Goal: Transaction & Acquisition: Purchase product/service

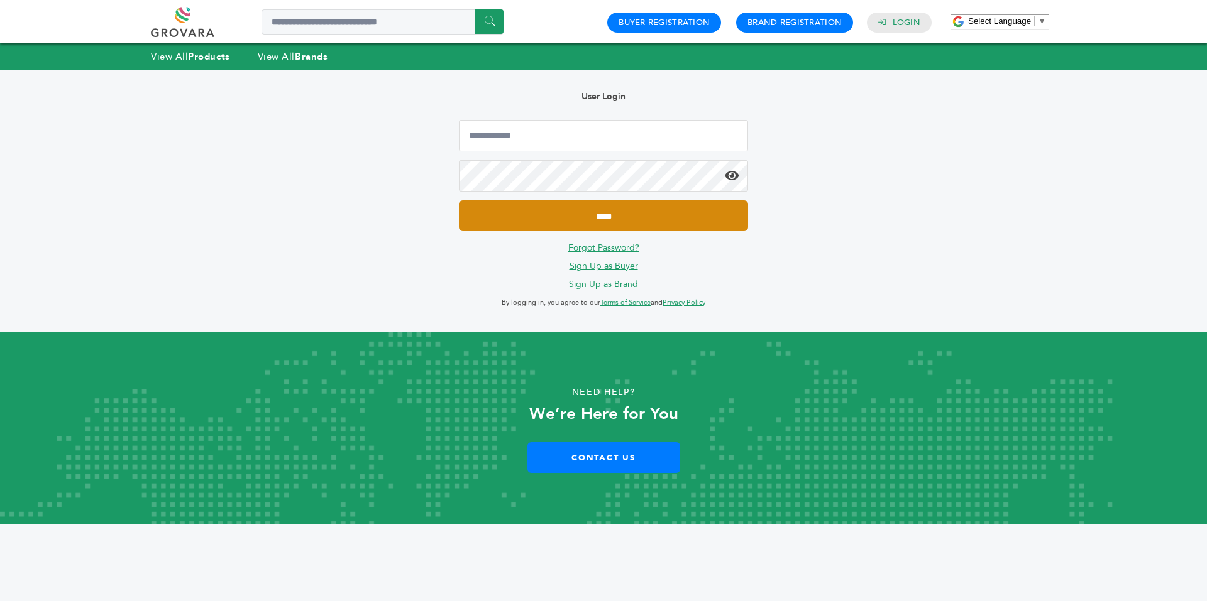
type input "**********"
click at [530, 216] on input "*****" at bounding box center [603, 215] width 289 height 31
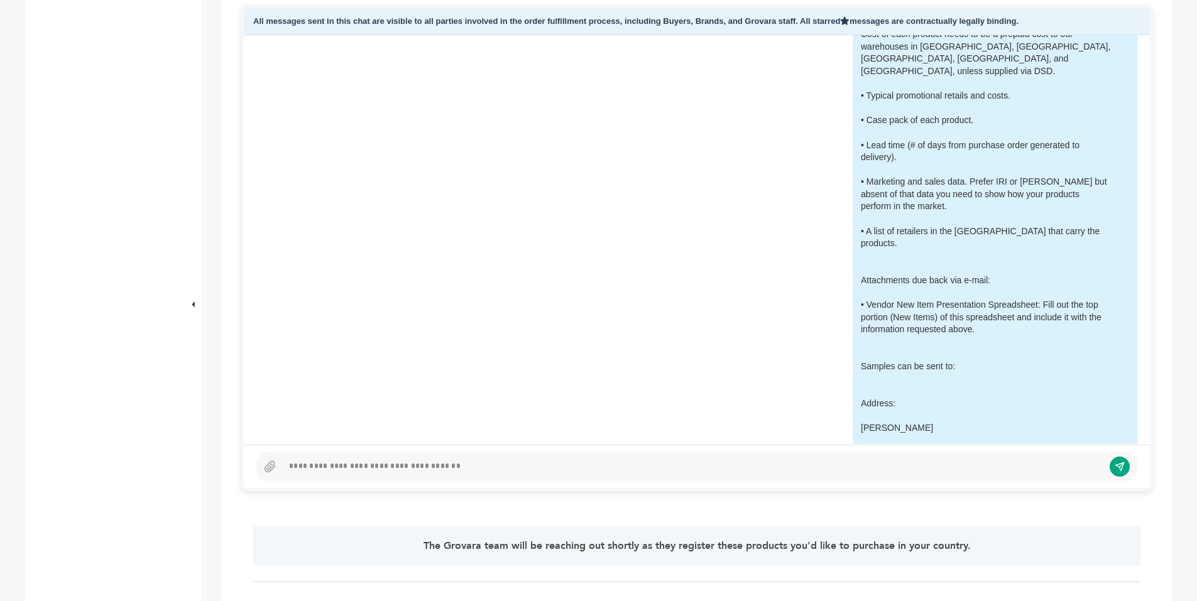
scroll to position [1727, 0]
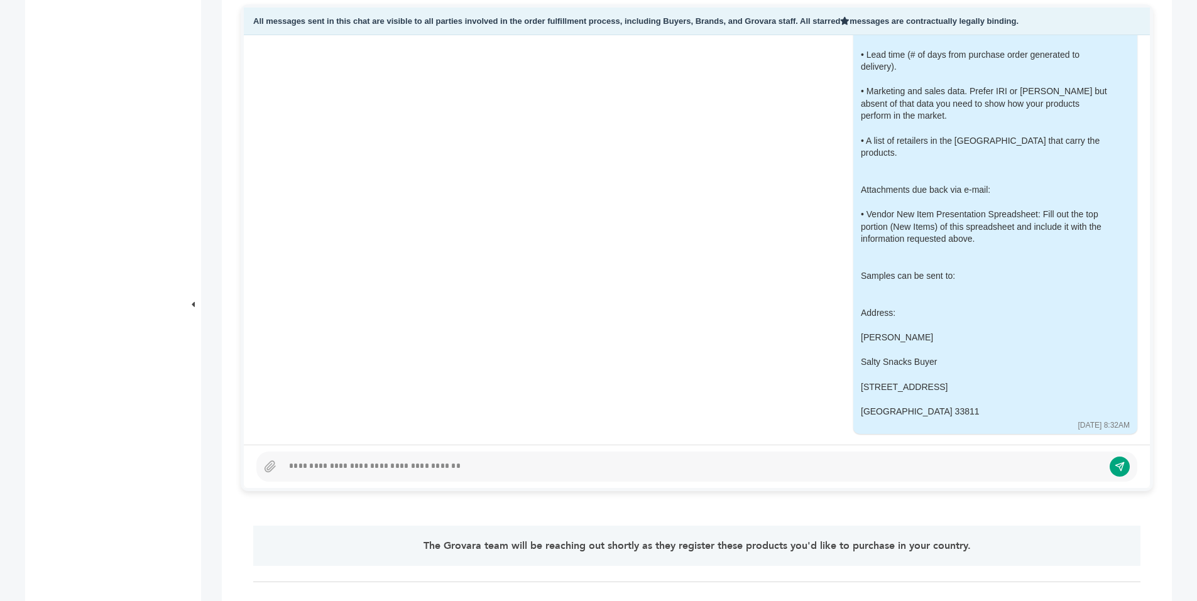
drag, startPoint x: 843, startPoint y: 163, endPoint x: 936, endPoint y: 383, distance: 238.5
click at [936, 383] on div "Company Information: • A brief company history. • Minimum order required. • EDI…" at bounding box center [986, 54] width 251 height 726
copy div "Company Information: • A brief company history. • Minimum order required. • EDI…"
click at [951, 375] on div "Company Information: • A brief company history. • Minimum order required. • EDI…" at bounding box center [986, 54] width 251 height 726
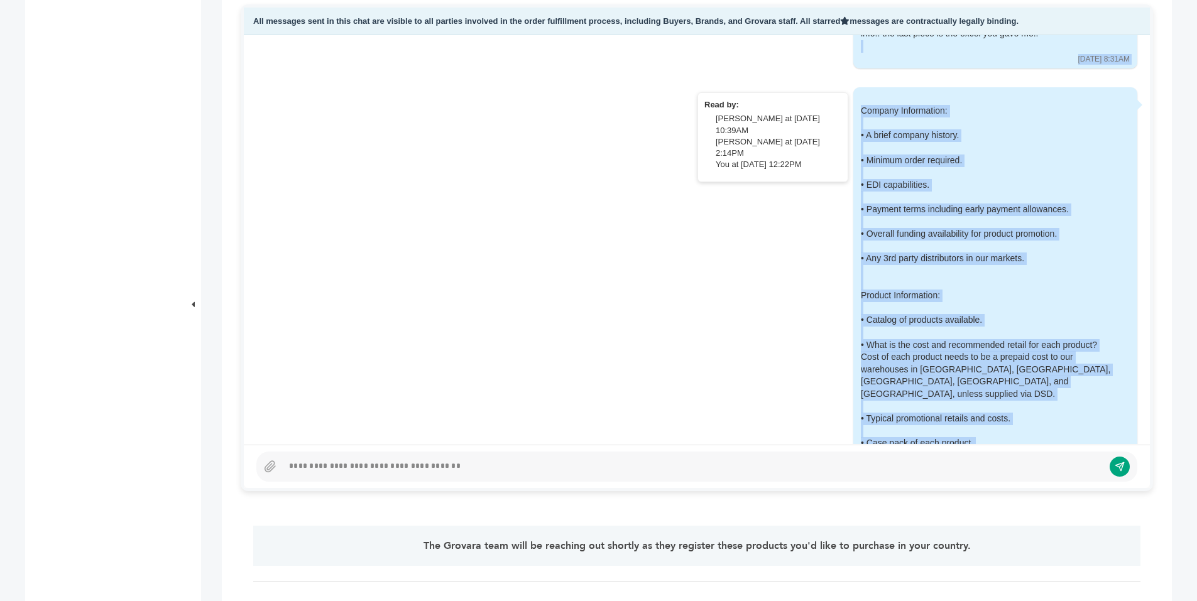
scroll to position [1214, 0]
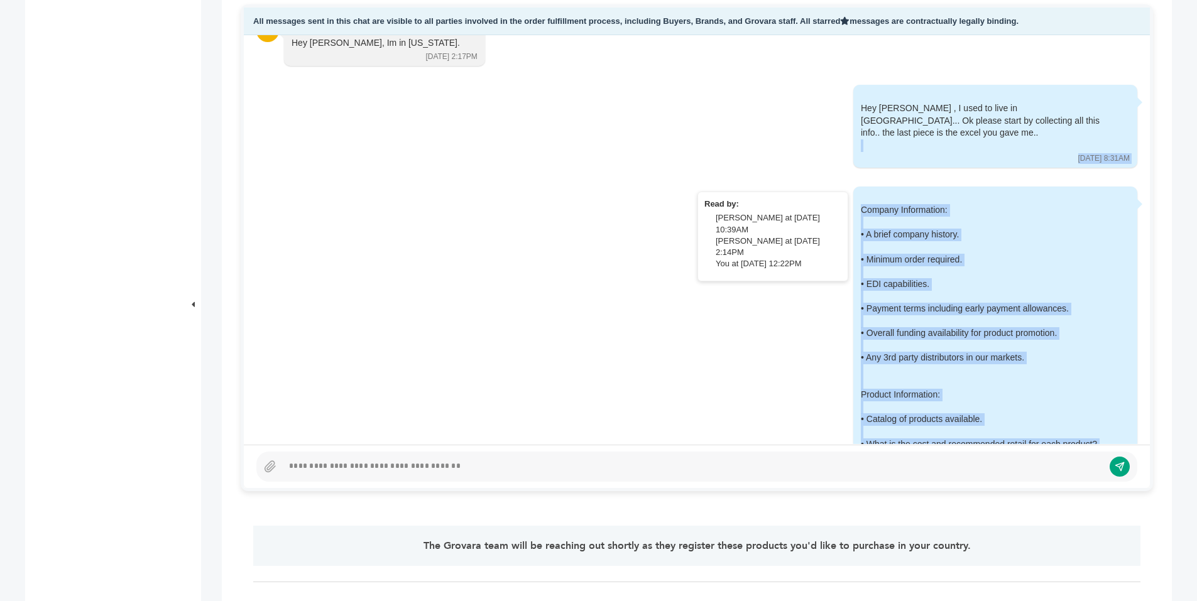
drag, startPoint x: 941, startPoint y: 393, endPoint x: 836, endPoint y: 183, distance: 234.4
click at [853, 187] on div "Company Information: • A brief company history. • Minimum order required. • EDI…" at bounding box center [995, 567] width 284 height 760
copy div "Company Information: • A brief company history. • Minimum order required. • EDI…"
click at [902, 204] on div "Company Information: • A brief company history. • Minimum order required. • EDI…" at bounding box center [986, 567] width 251 height 726
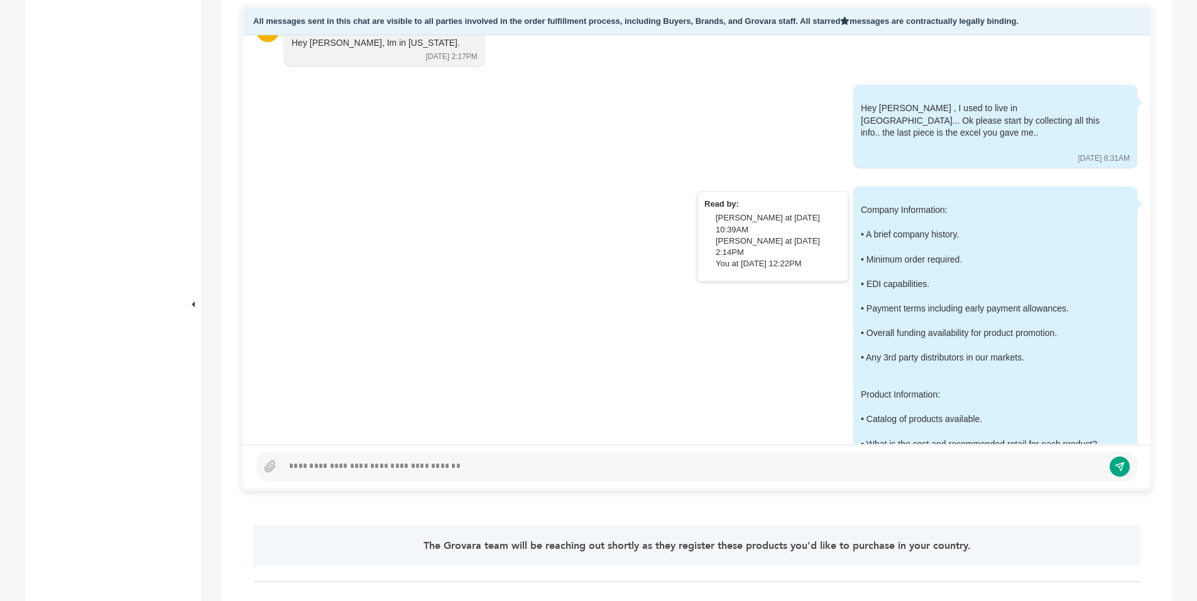
drag, startPoint x: 933, startPoint y: 199, endPoint x: 842, endPoint y: 202, distance: 91.8
click at [853, 202] on div "Company Information: • A brief company history. • Minimum order required. • EDI…" at bounding box center [995, 567] width 284 height 760
copy div "Company Information:"
click at [861, 207] on div "Company Information: • A brief company history. • Minimum order required. • EDI…" at bounding box center [986, 567] width 251 height 726
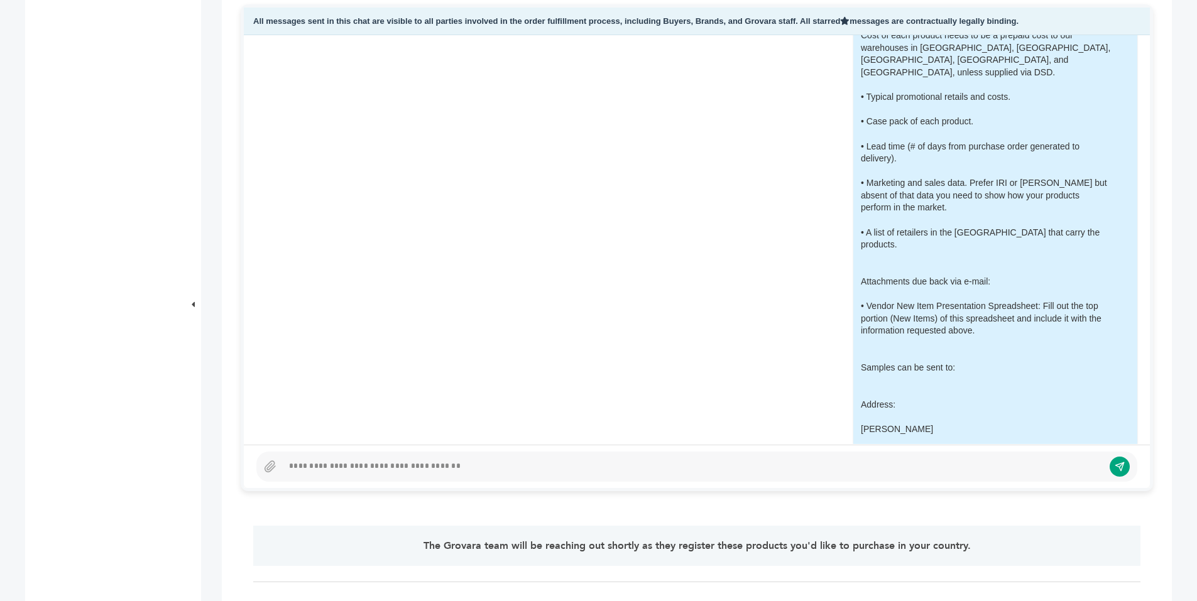
scroll to position [1703, 0]
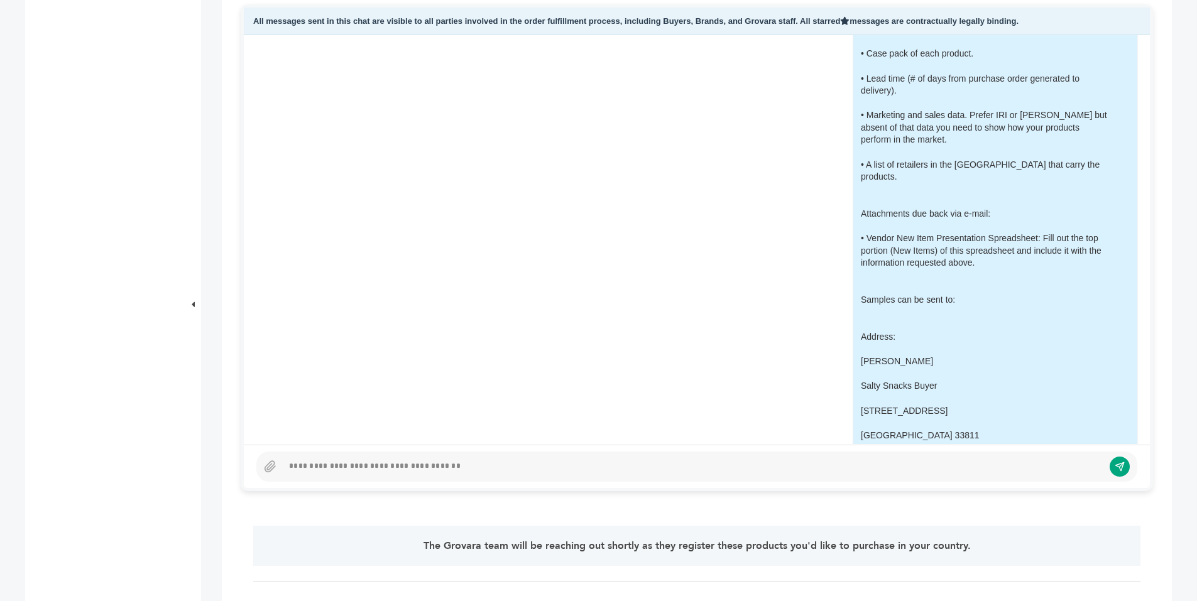
drag, startPoint x: 842, startPoint y: 197, endPoint x: 931, endPoint y: 416, distance: 237.0
click at [931, 416] on div "Company Information: • A brief company history. • Minimum order required. • EDI…" at bounding box center [995, 78] width 284 height 760
copy div "Company Information: • A brief company history. • Minimum order required. • EDI…"
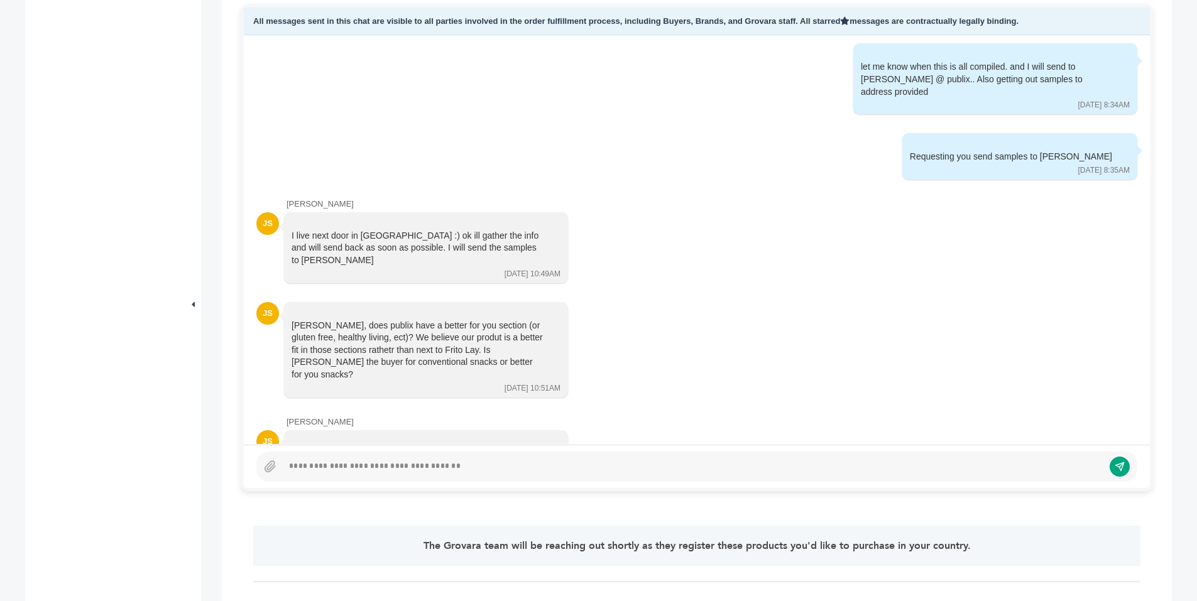
scroll to position [2156, 0]
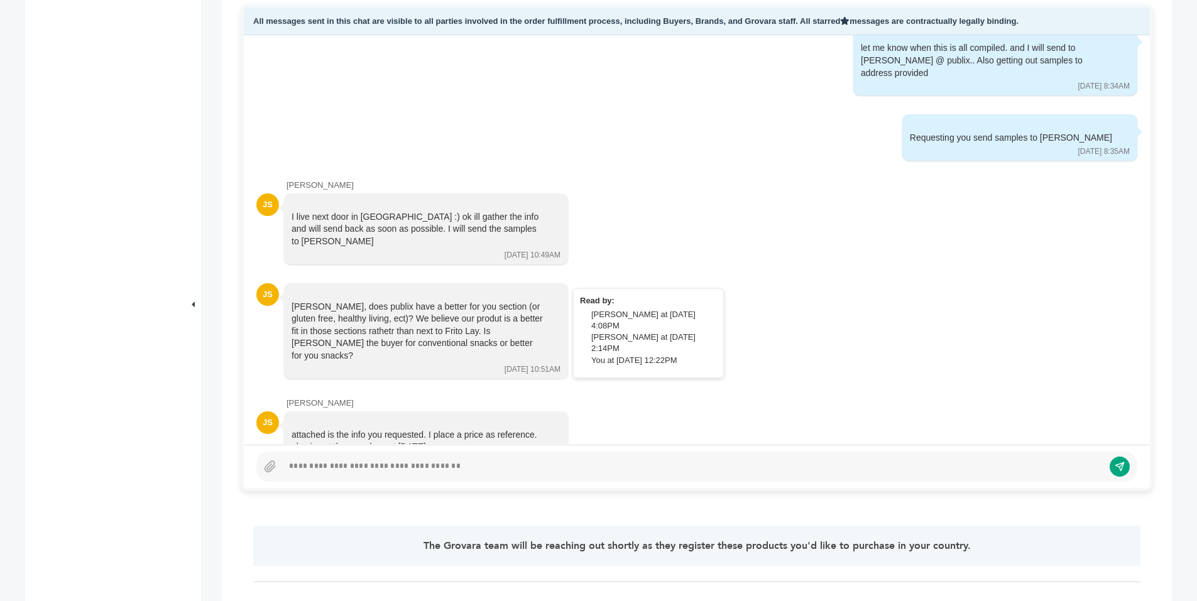
drag, startPoint x: 483, startPoint y: 299, endPoint x: 292, endPoint y: 256, distance: 195.8
click at [292, 301] on div "Scott, does publix have a better for you section (or gluten free, healthy livin…" at bounding box center [417, 332] width 251 height 62
copy div "Scott, does publix have a better for you section (or gluten free, healthy livin…"
click at [555, 297] on div "Scott, does publix have a better for you section (or gluten free, healthy livin…" at bounding box center [426, 331] width 284 height 96
click at [348, 467] on div at bounding box center [693, 466] width 821 height 15
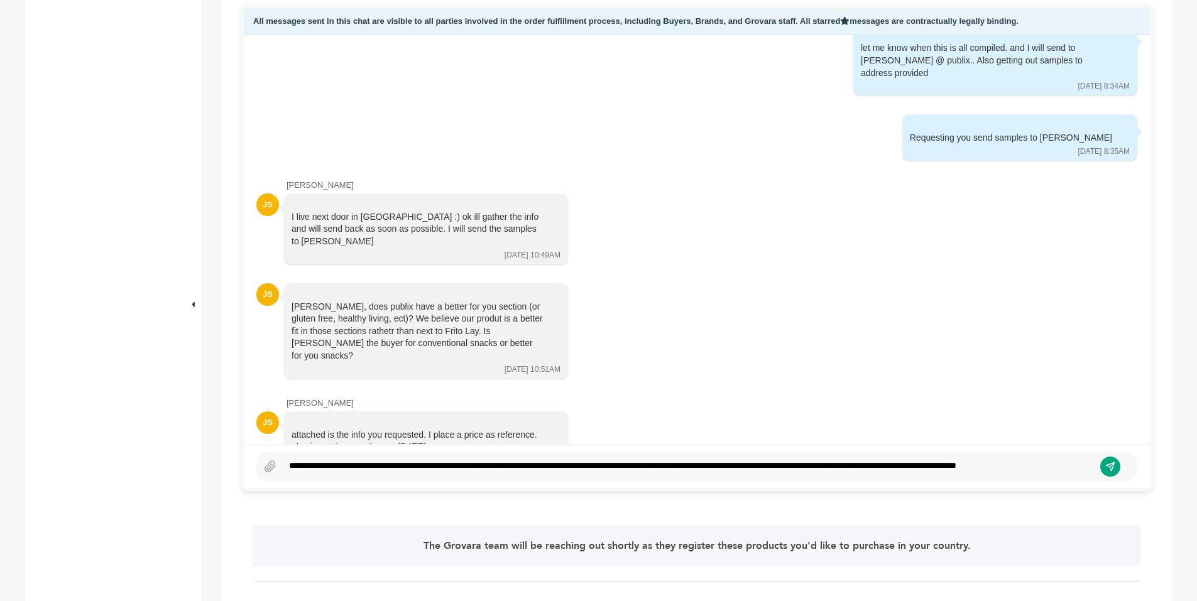
scroll to position [593, 0]
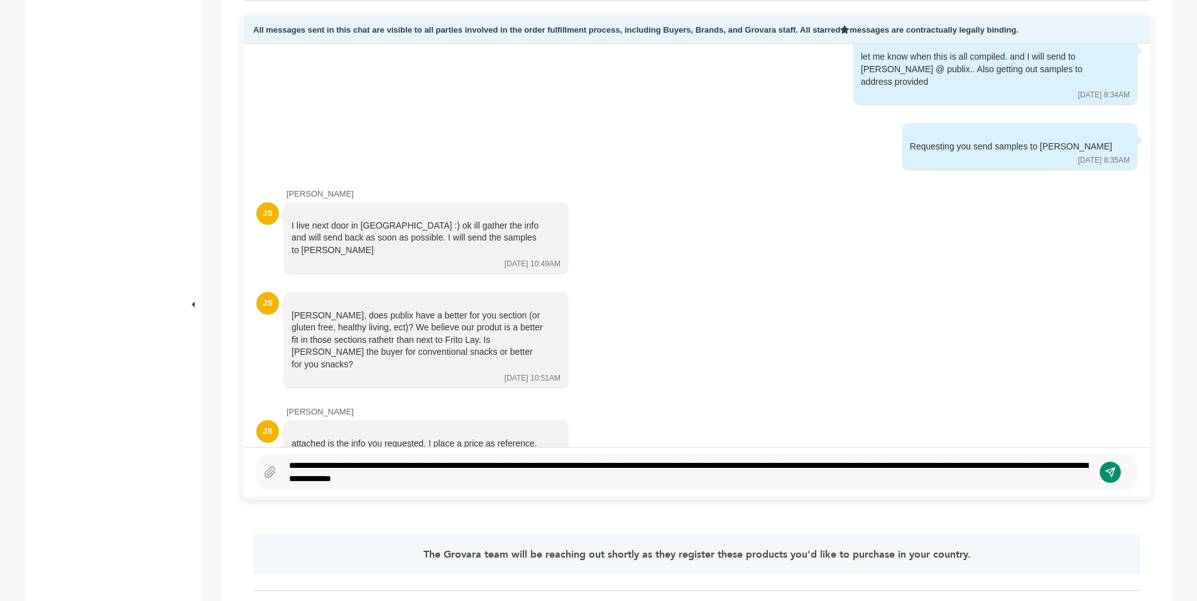
click at [1115, 477] on icon "submit" at bounding box center [1110, 473] width 11 height 11
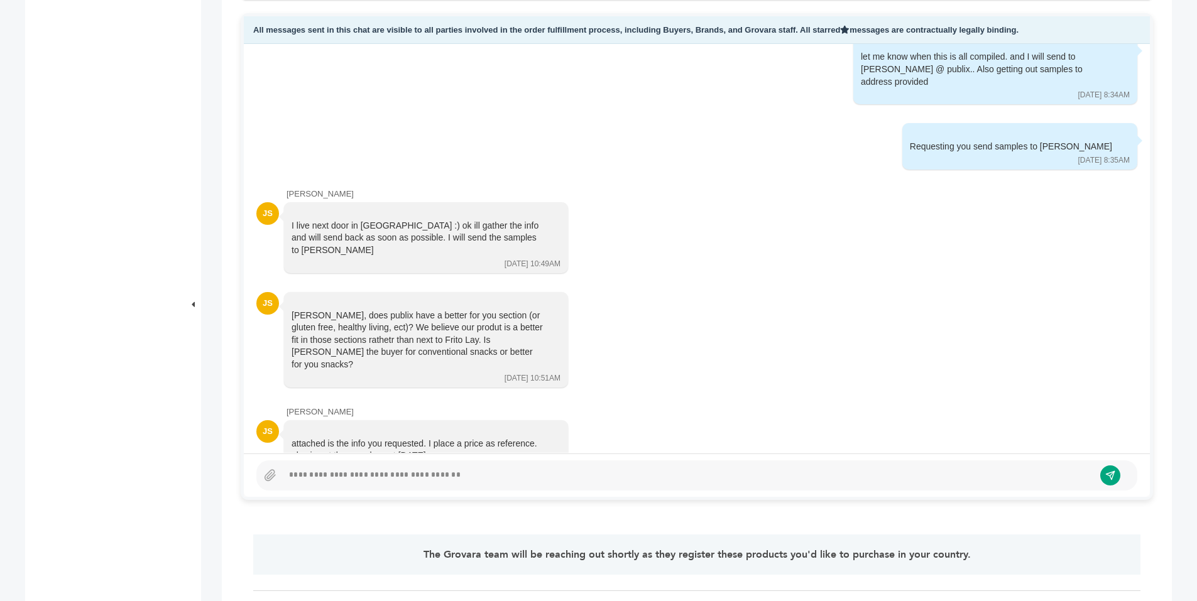
scroll to position [2270, 0]
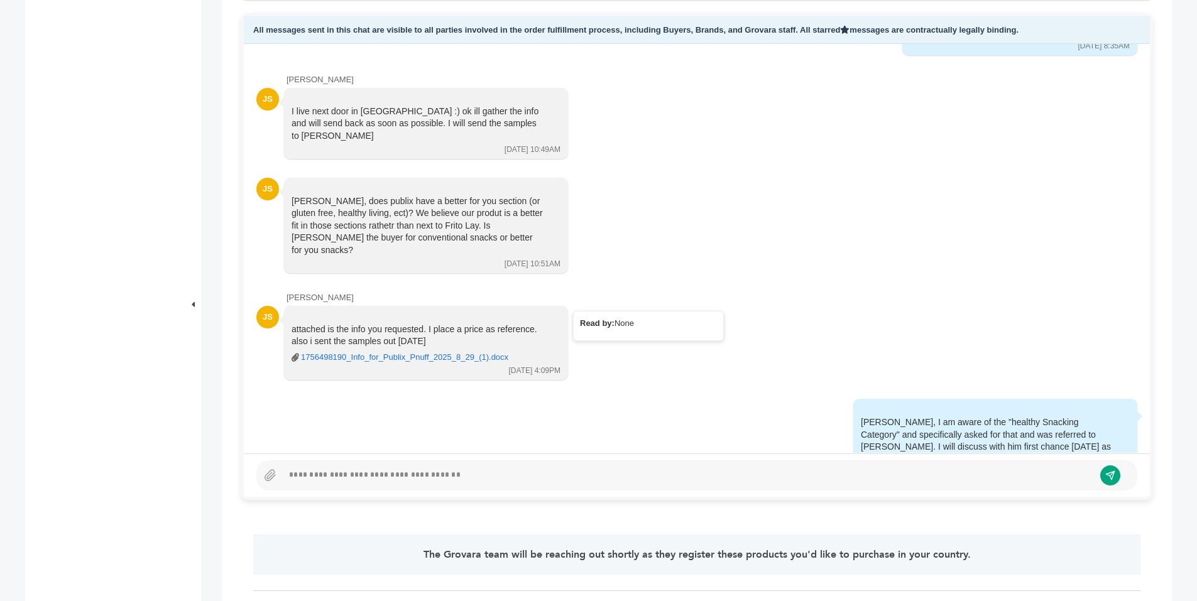
click at [434, 352] on link "1756498190_Info_for_Publix_Pnuff_2025_8_29_(1).docx" at bounding box center [404, 357] width 207 height 11
click at [267, 471] on icon at bounding box center [270, 477] width 13 height 13
click at [0, 0] on input "file" at bounding box center [0, 0] width 0 height 0
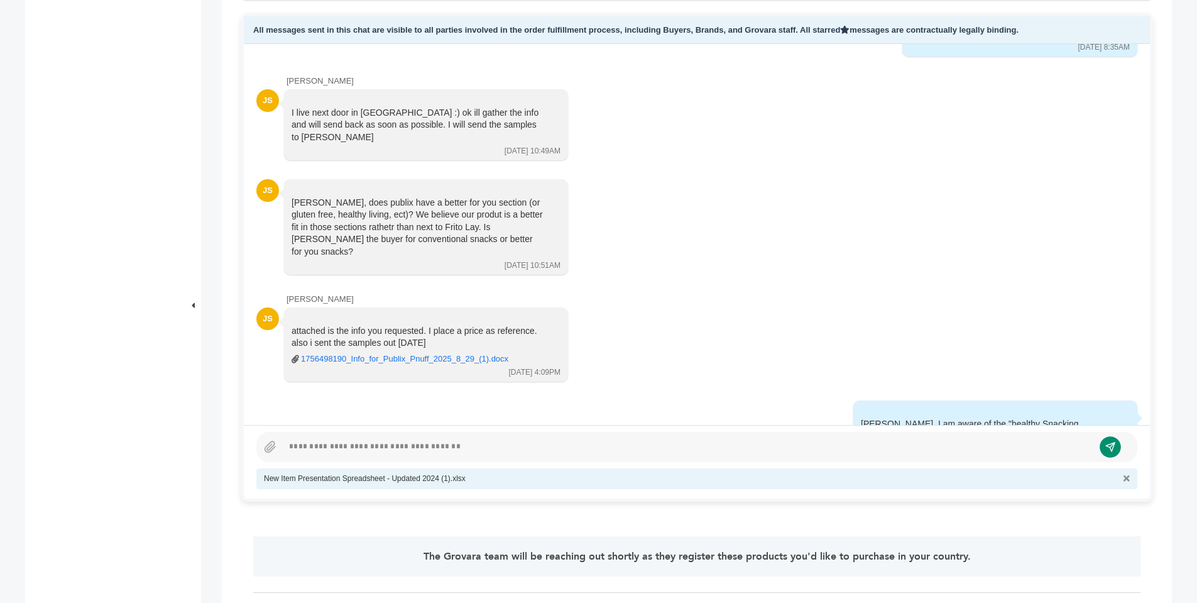
click at [1107, 442] on icon "submit" at bounding box center [1110, 446] width 11 height 11
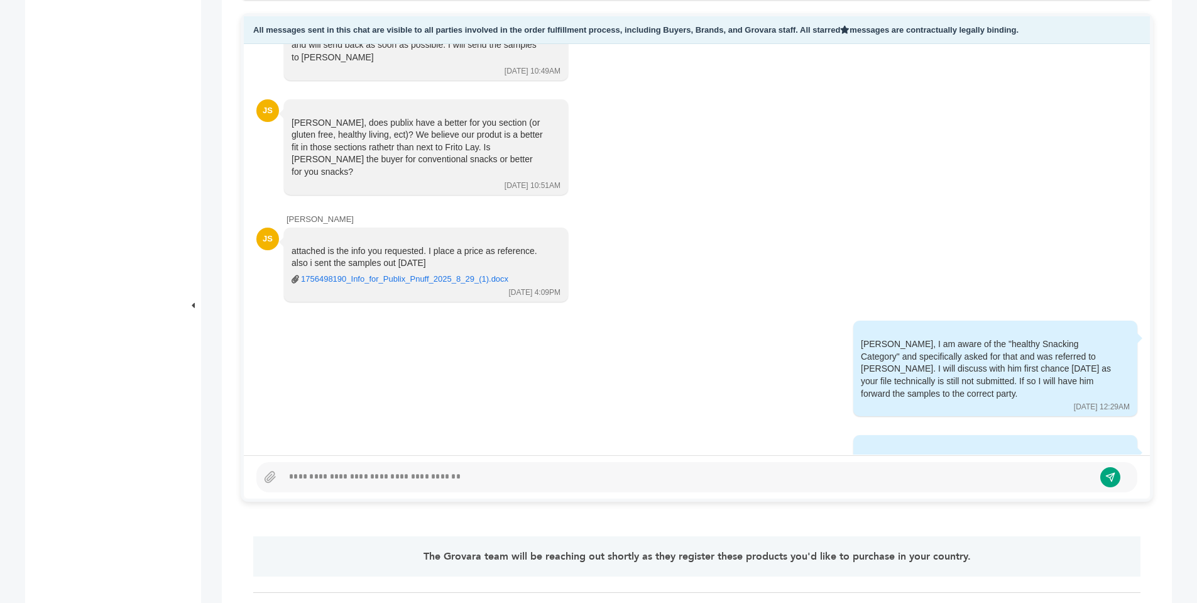
click at [770, 463] on div at bounding box center [696, 477] width 881 height 30
click at [1104, 479] on button "submit" at bounding box center [1110, 476] width 21 height 21
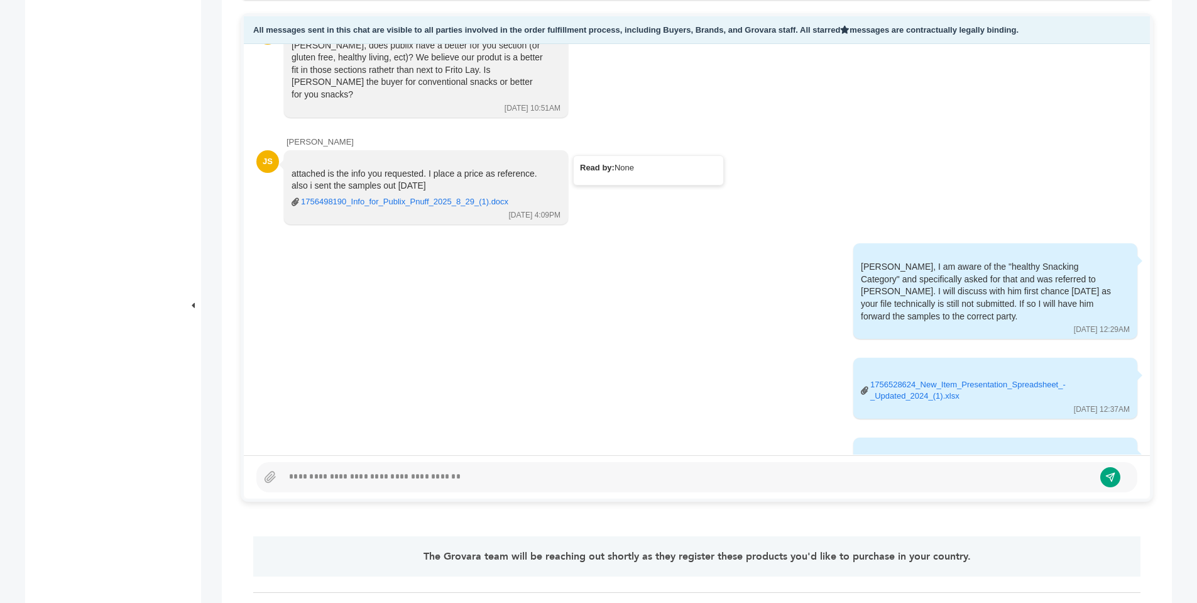
click at [452, 196] on link "1756498190_Info_for_Publix_Pnuff_2025_8_29_(1).docx" at bounding box center [404, 201] width 207 height 11
click at [468, 196] on link "1756498190_Info_for_Publix_Pnuff_2025_8_29_(1).docx" at bounding box center [404, 201] width 207 height 11
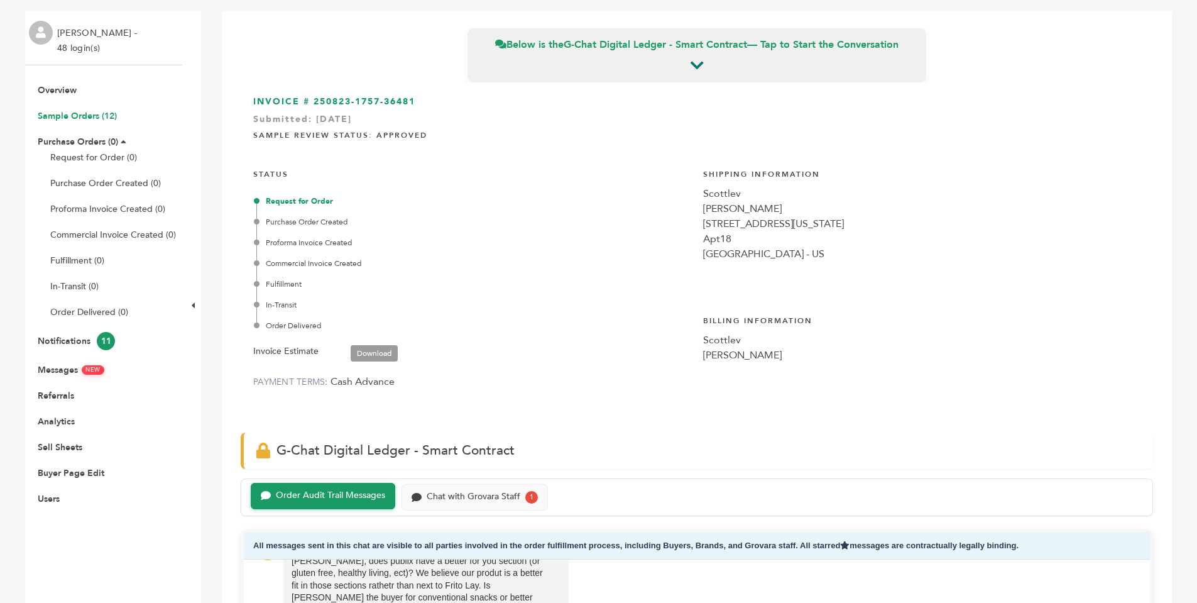
click at [92, 116] on link "Sample Orders (12)" at bounding box center [77, 116] width 79 height 12
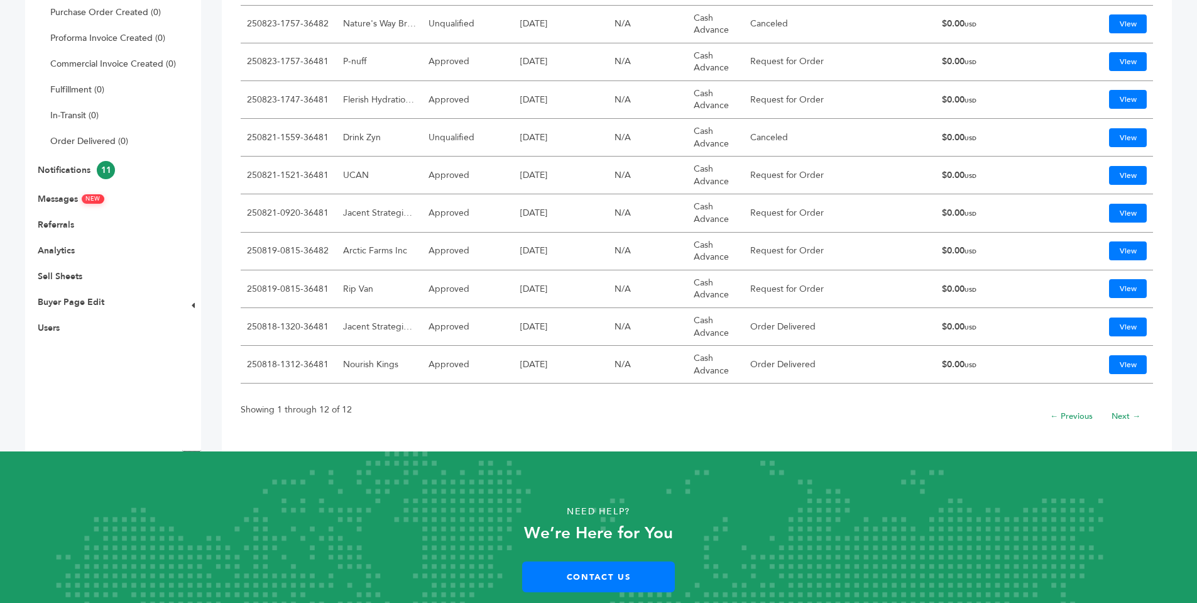
scroll to position [253, 0]
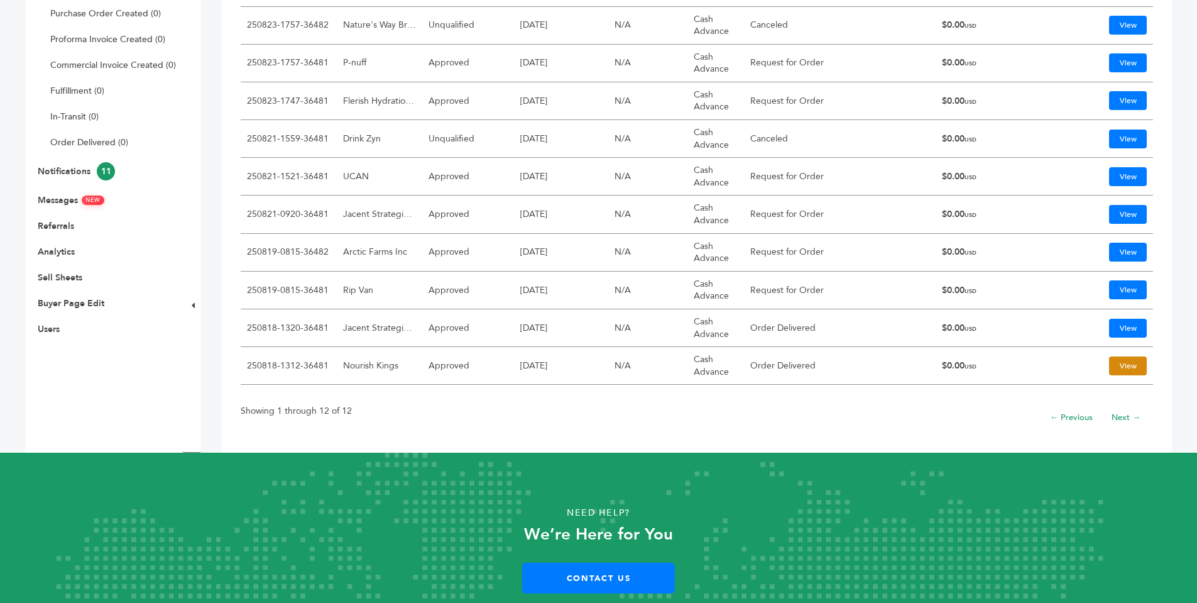
click at [1114, 361] on link "View" at bounding box center [1128, 365] width 38 height 19
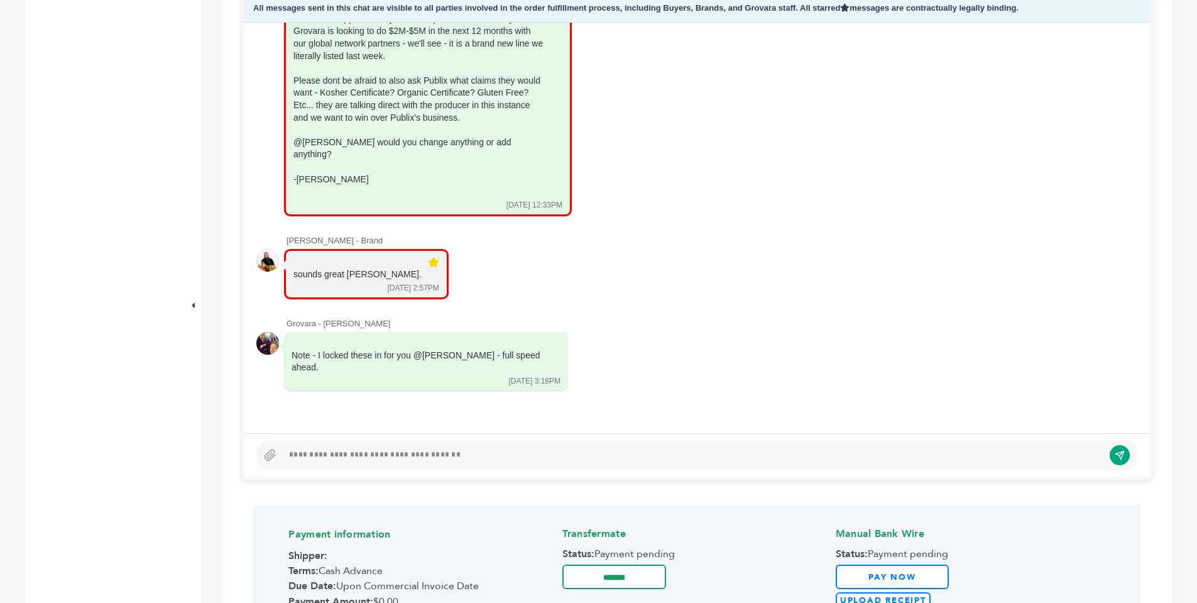
scroll to position [639, 0]
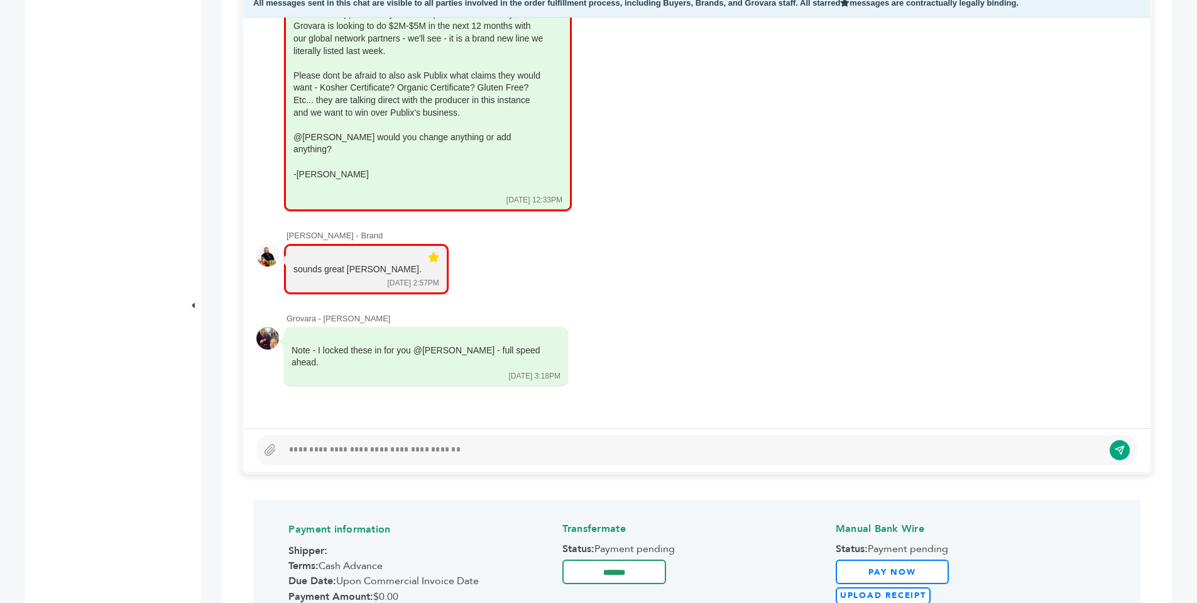
click at [331, 440] on div at bounding box center [696, 450] width 881 height 30
click at [473, 451] on div "**********" at bounding box center [688, 449] width 811 height 15
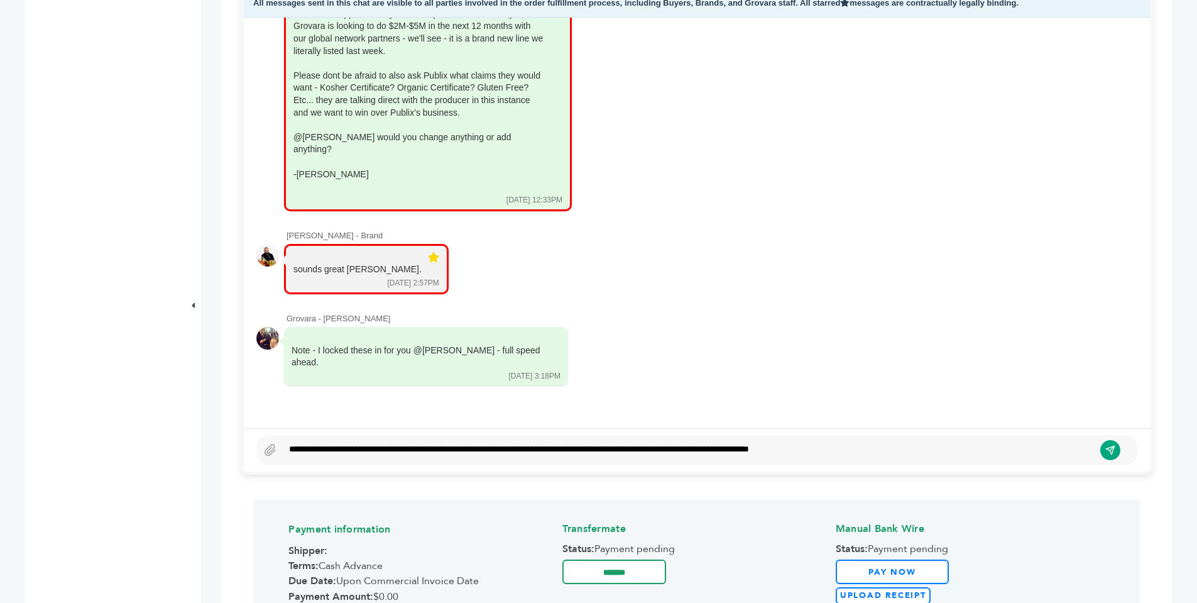
click at [551, 449] on div "**********" at bounding box center [688, 449] width 811 height 15
drag, startPoint x: 576, startPoint y: 443, endPoint x: 542, endPoint y: 443, distance: 33.9
click at [542, 443] on div "**********" at bounding box center [688, 449] width 811 height 15
click at [1106, 447] on icon "submit" at bounding box center [1110, 450] width 11 height 11
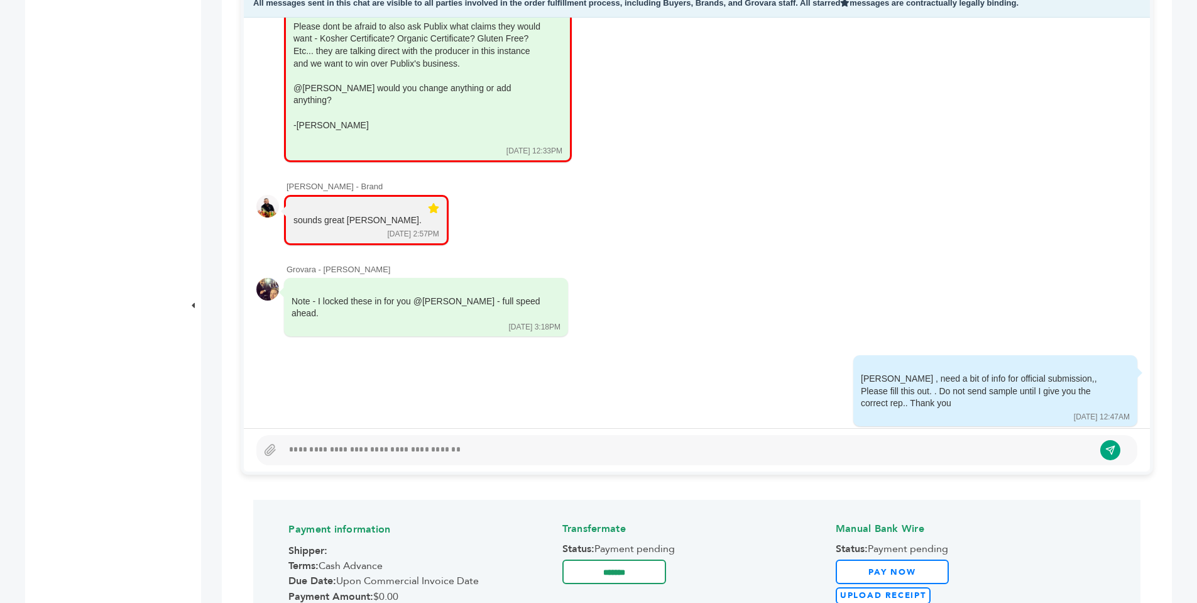
scroll to position [2137, 0]
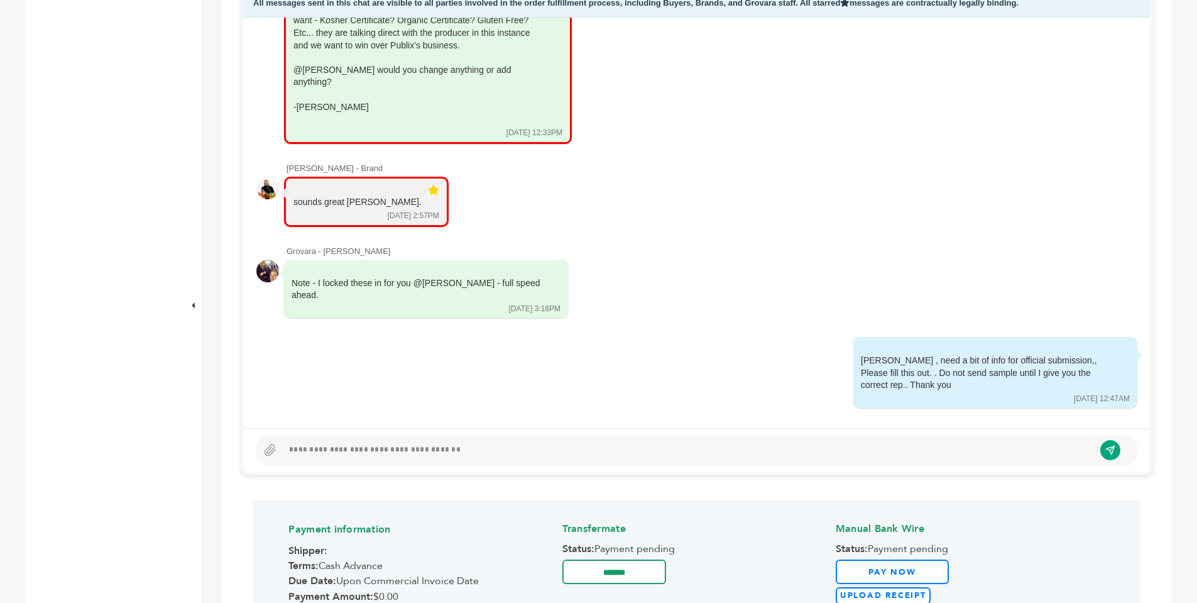
click at [649, 444] on div at bounding box center [688, 449] width 811 height 15
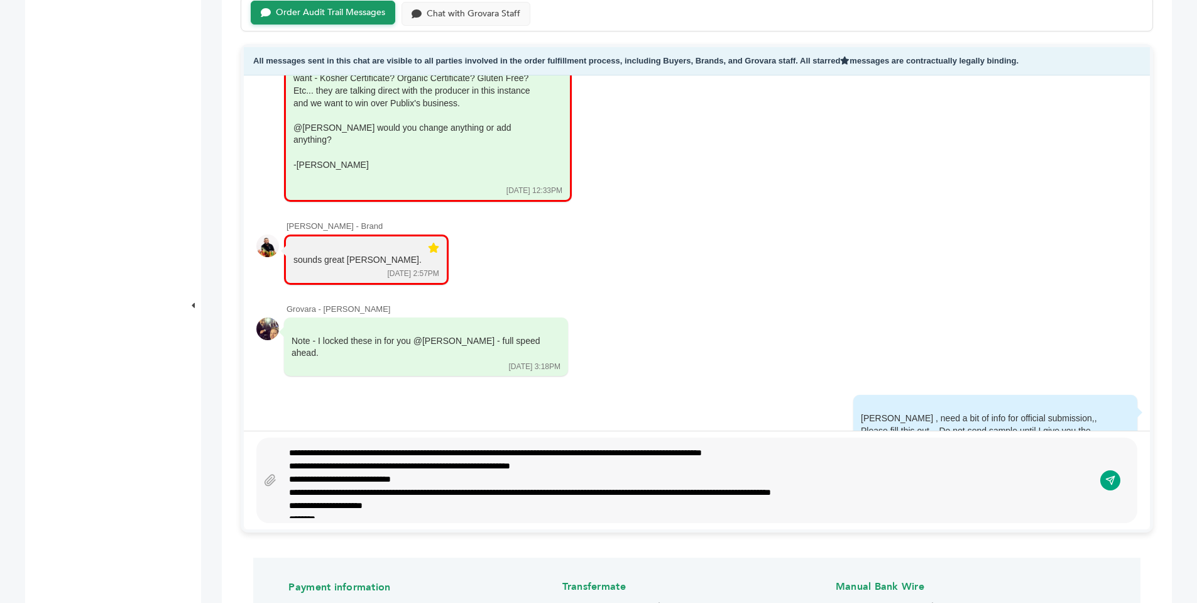
scroll to position [241, 0]
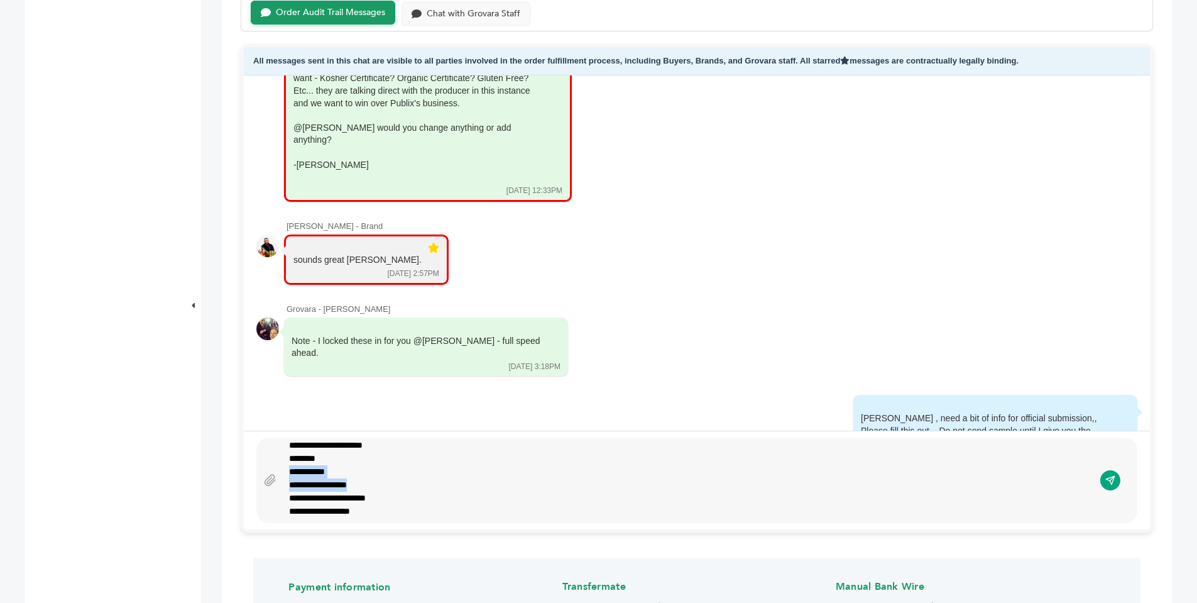
drag, startPoint x: 373, startPoint y: 484, endPoint x: 291, endPoint y: 469, distance: 83.6
click at [291, 469] on div "**********" at bounding box center [688, 479] width 811 height 75
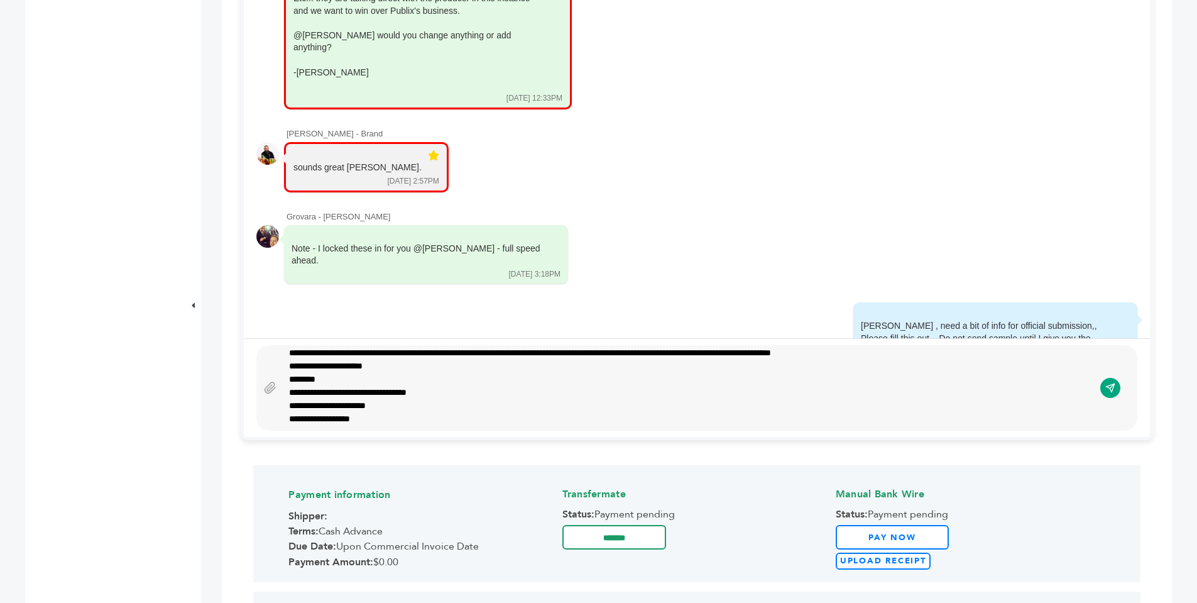
scroll to position [681, 0]
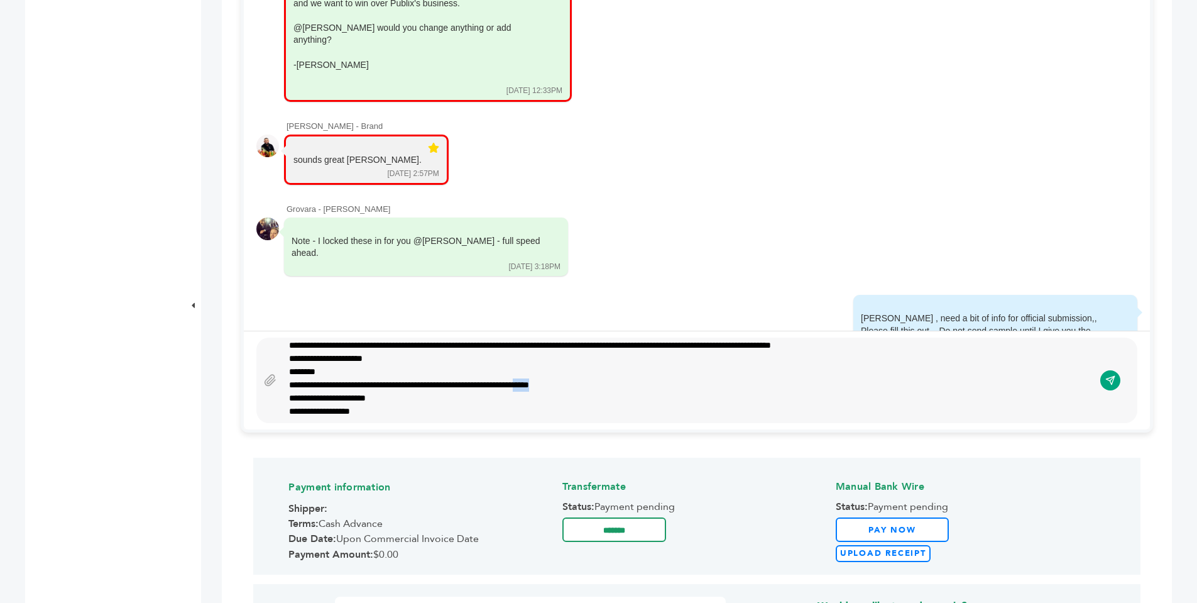
drag, startPoint x: 586, startPoint y: 383, endPoint x: 608, endPoint y: 387, distance: 22.3
click at [608, 387] on div "**********" at bounding box center [683, 384] width 789 height 13
drag, startPoint x: 584, startPoint y: 386, endPoint x: 556, endPoint y: 386, distance: 28.3
click at [556, 386] on div "**********" at bounding box center [683, 384] width 789 height 13
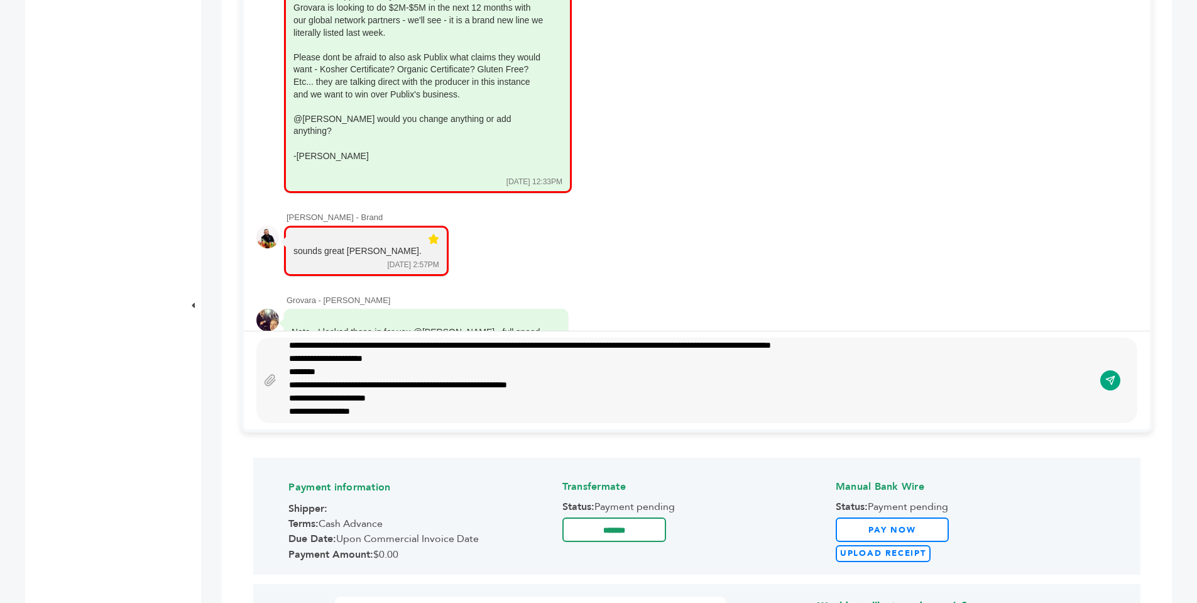
scroll to position [2137, 0]
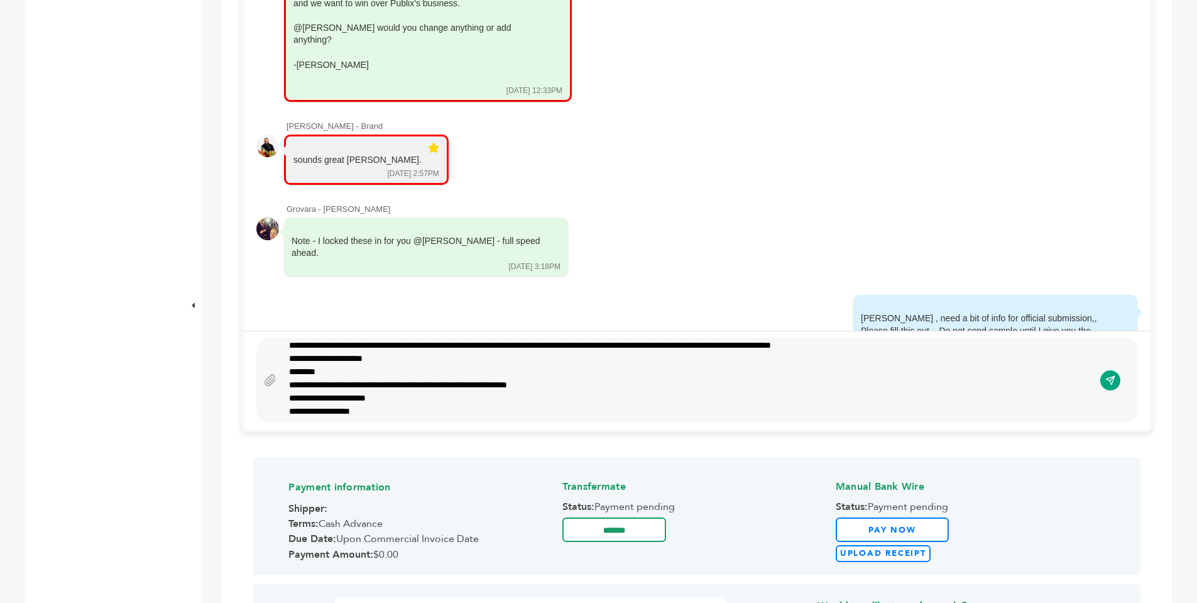
click at [599, 384] on div "**********" at bounding box center [683, 384] width 789 height 13
drag, startPoint x: 288, startPoint y: 382, endPoint x: 591, endPoint y: 384, distance: 302.3
click at [591, 384] on div "**********" at bounding box center [688, 380] width 811 height 75
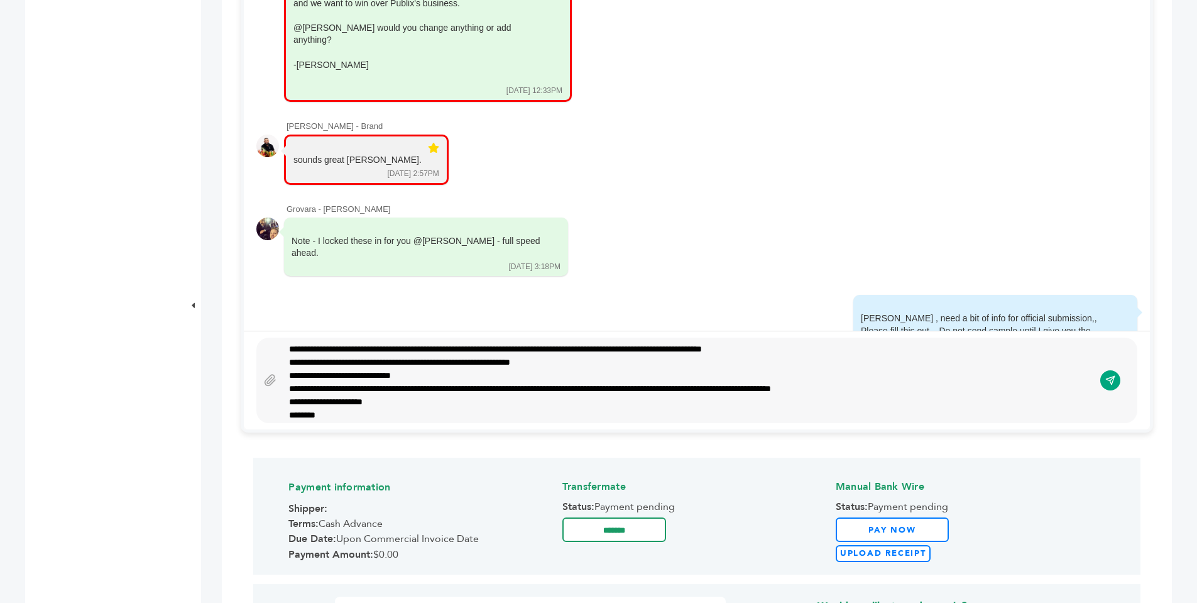
scroll to position [228, 0]
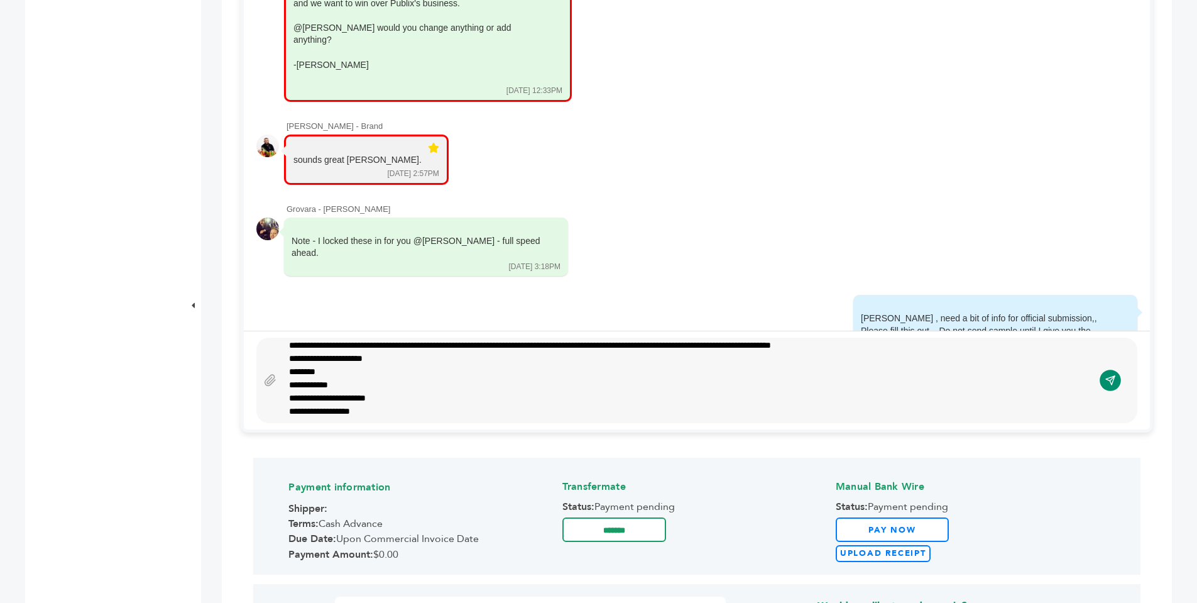
click at [1113, 383] on icon "submit" at bounding box center [1110, 380] width 11 height 11
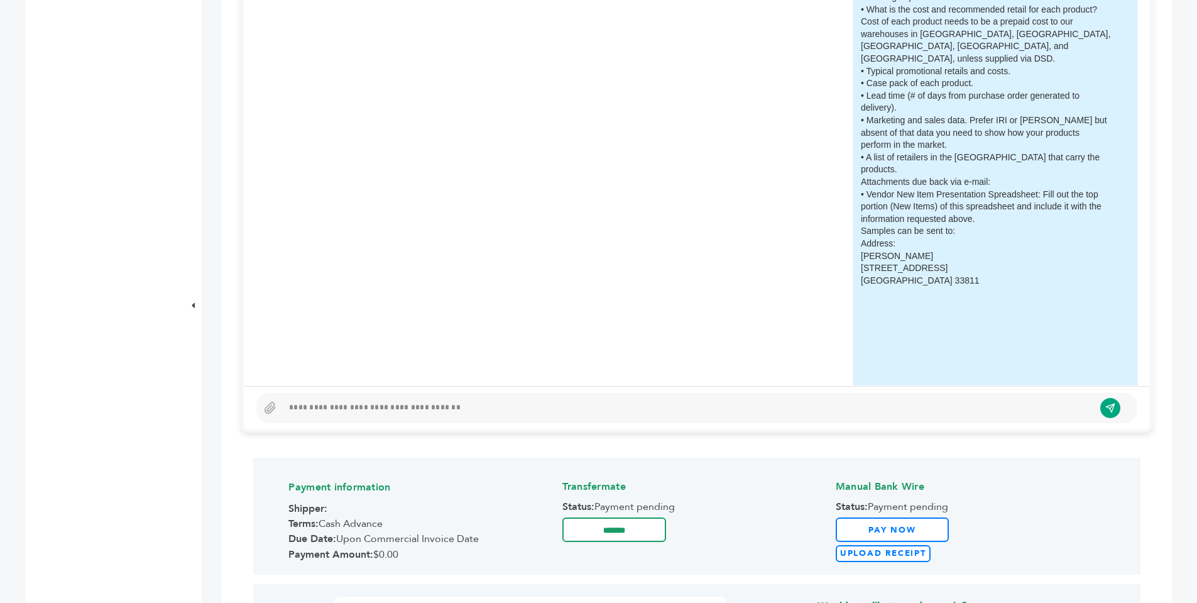
scroll to position [2892, 0]
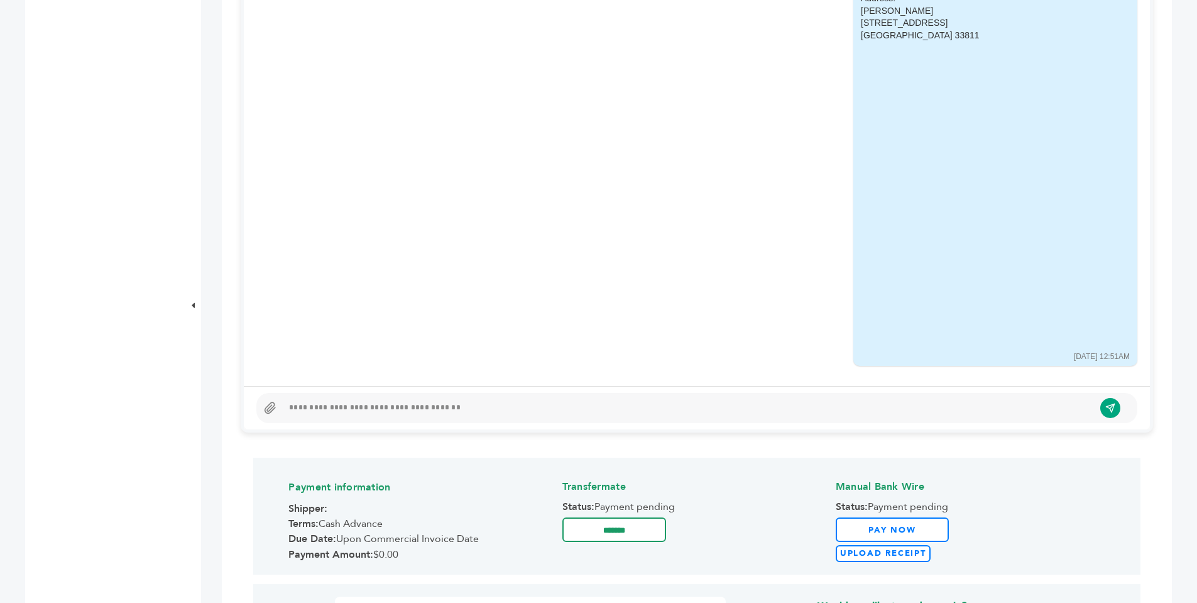
click at [268, 408] on icon at bounding box center [270, 408] width 13 height 13
click at [0, 0] on input "file" at bounding box center [0, 0] width 0 height 0
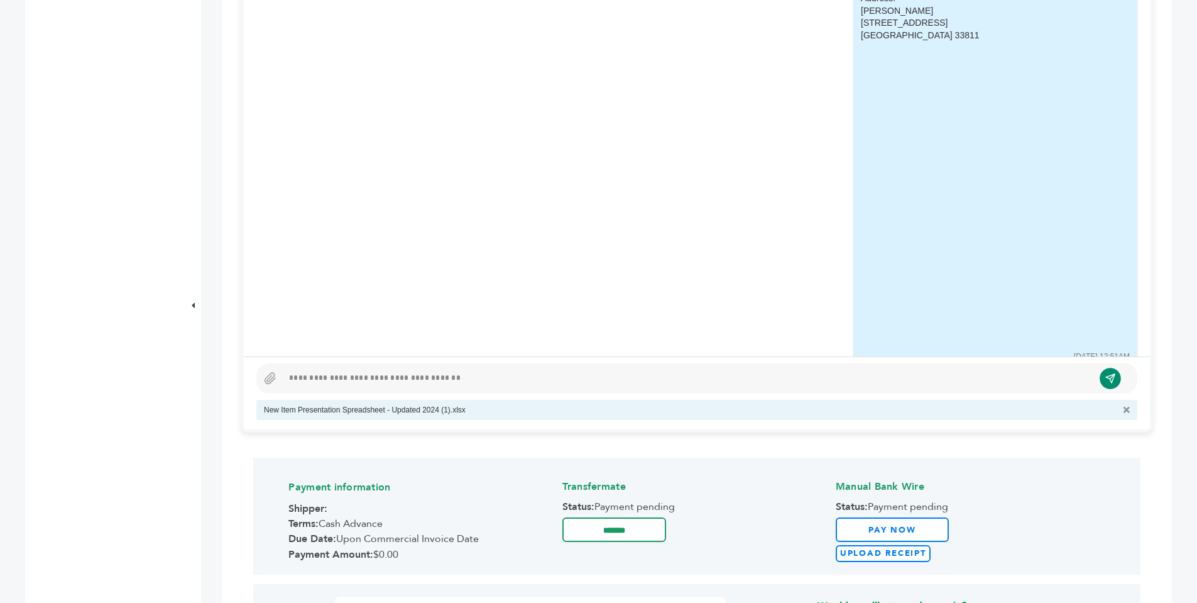
click at [1109, 376] on icon "submit" at bounding box center [1110, 378] width 9 height 9
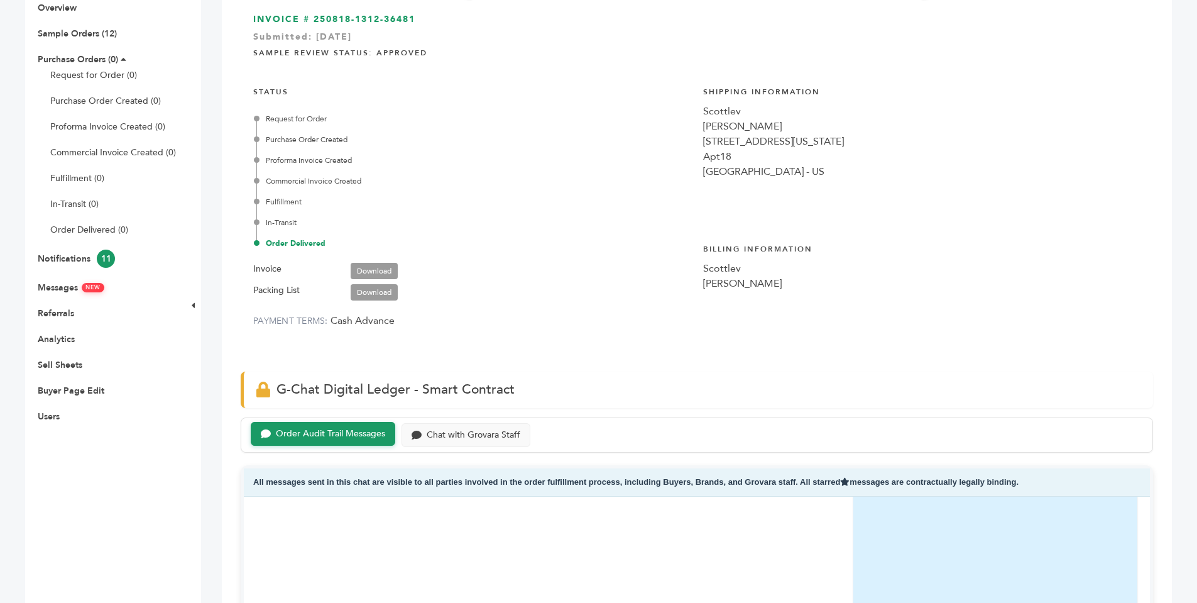
scroll to position [86, 0]
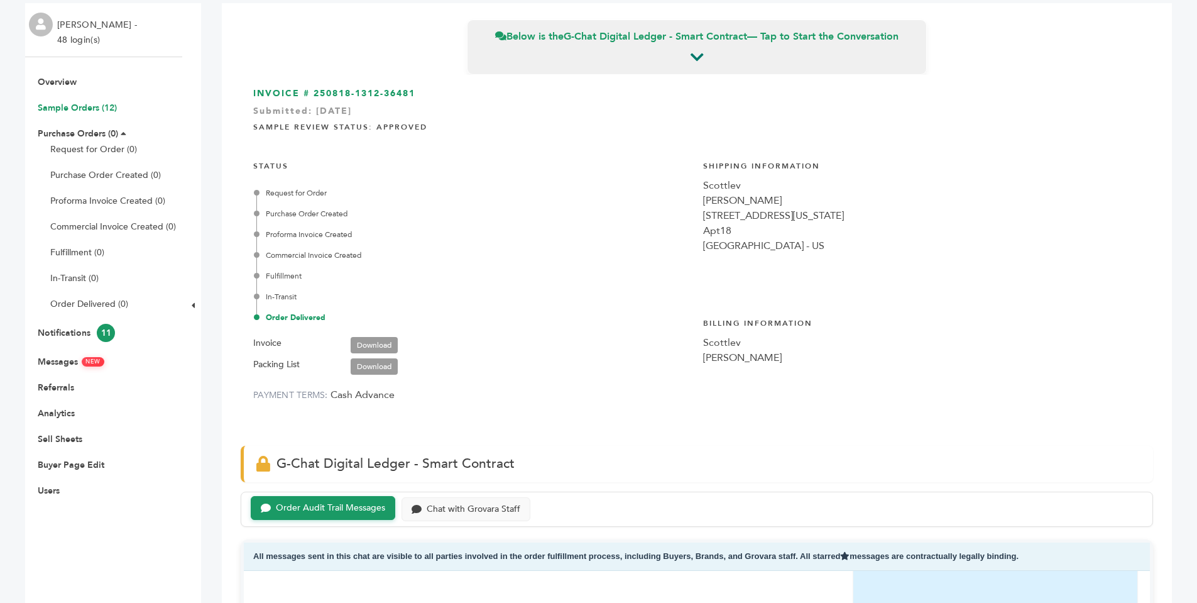
click at [107, 110] on link "Sample Orders (12)" at bounding box center [77, 108] width 79 height 12
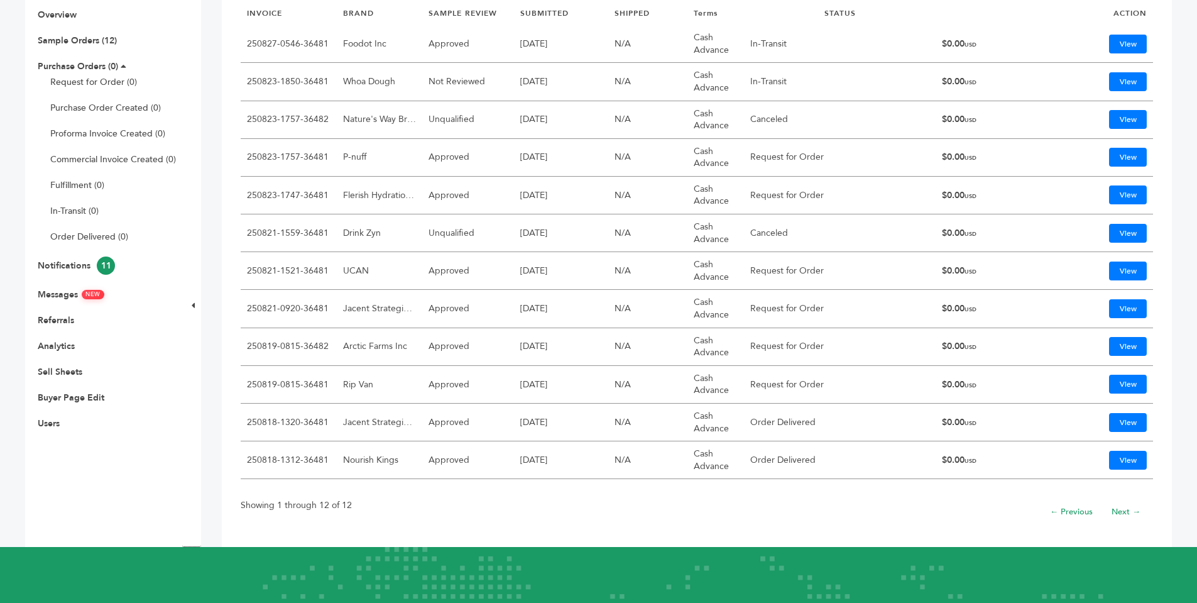
scroll to position [160, 0]
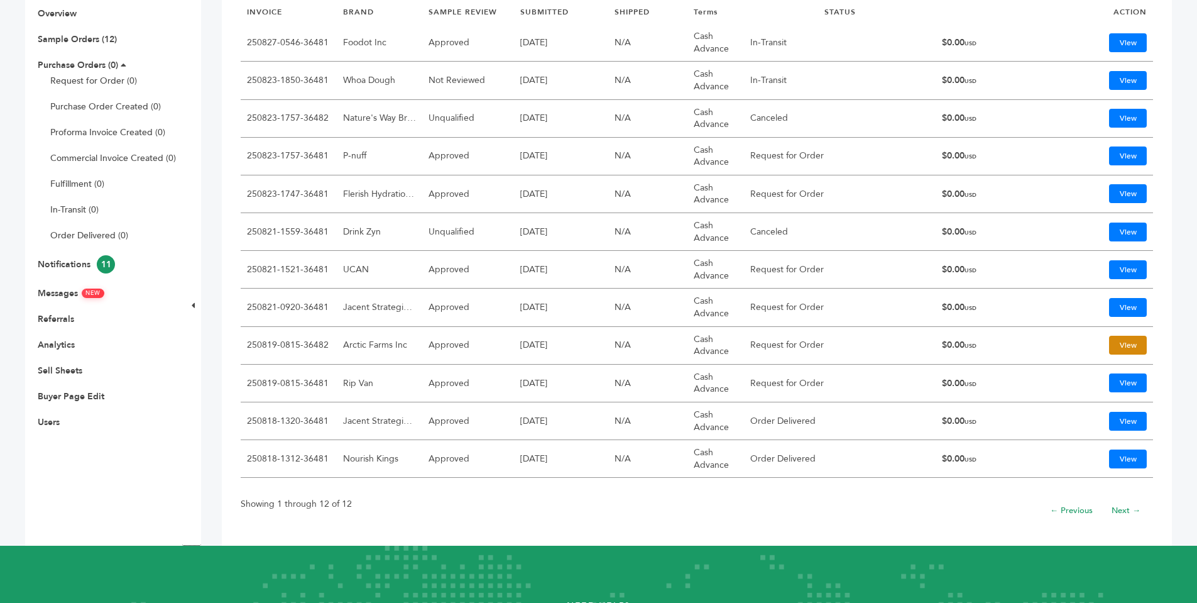
click at [1124, 346] on link "View" at bounding box center [1128, 345] width 38 height 19
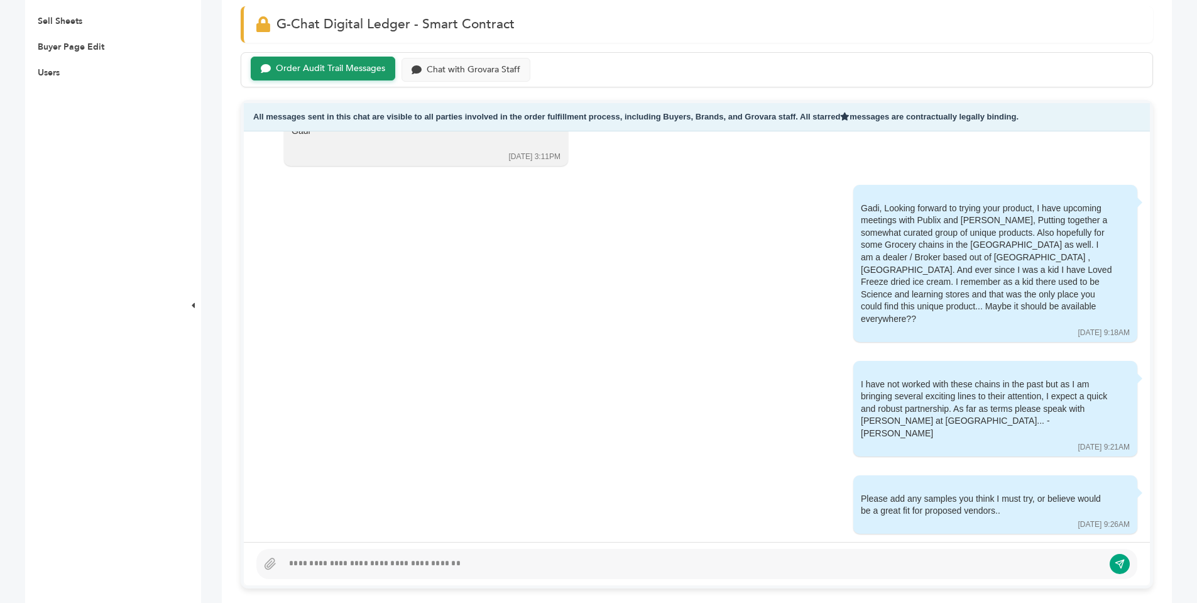
scroll to position [255, 0]
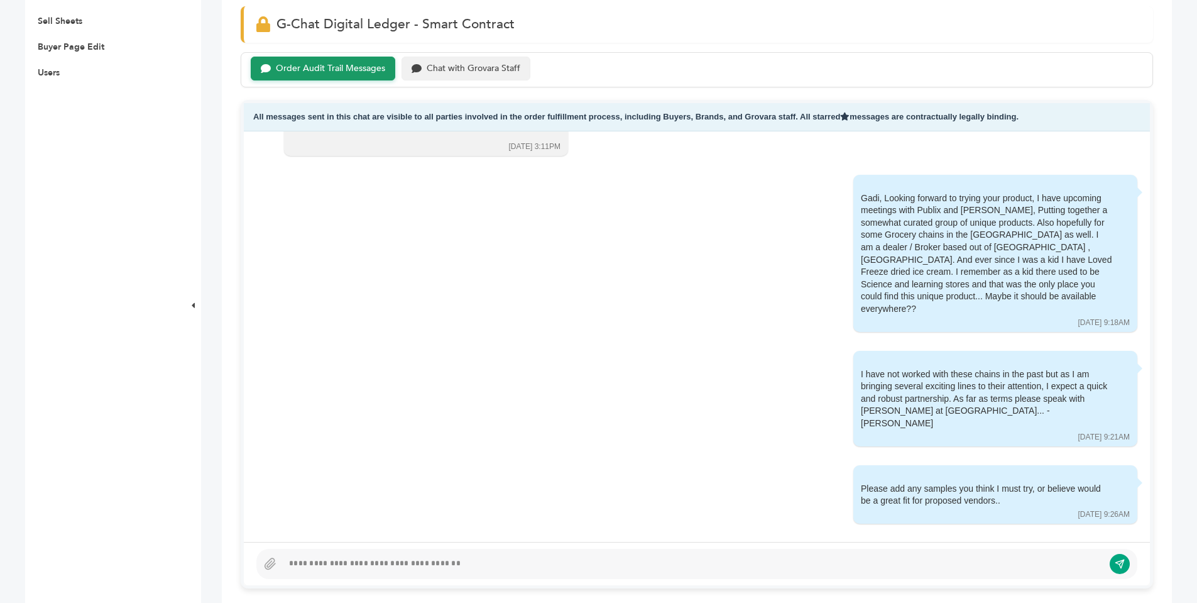
click at [475, 71] on div "Chat with Grovara Staff" at bounding box center [474, 68] width 94 height 11
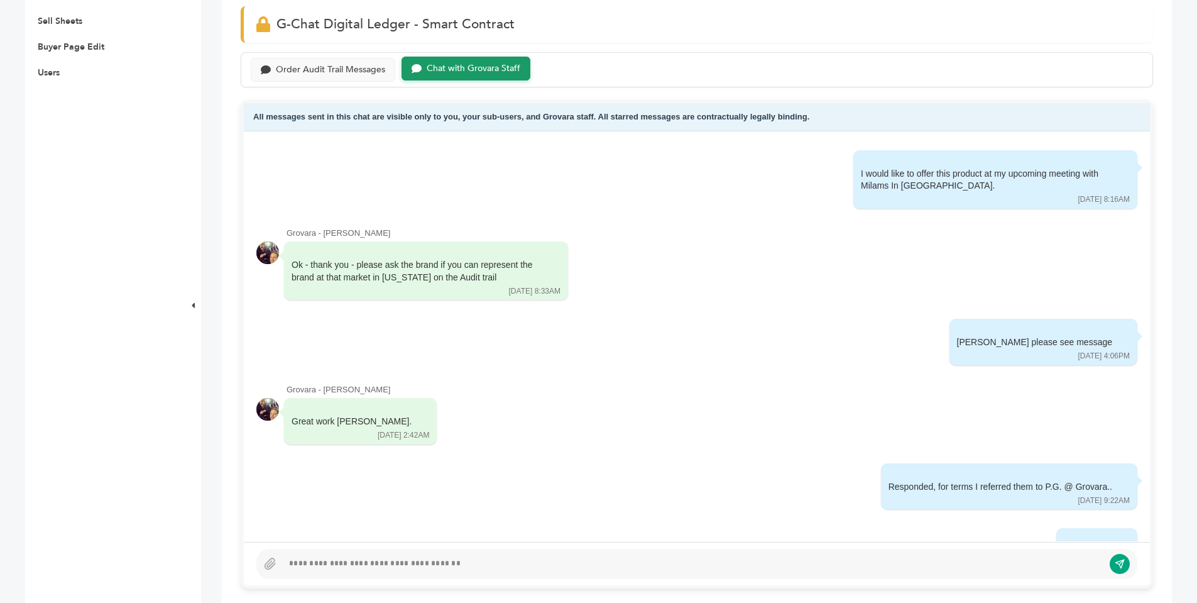
click at [361, 558] on div at bounding box center [693, 563] width 821 height 15
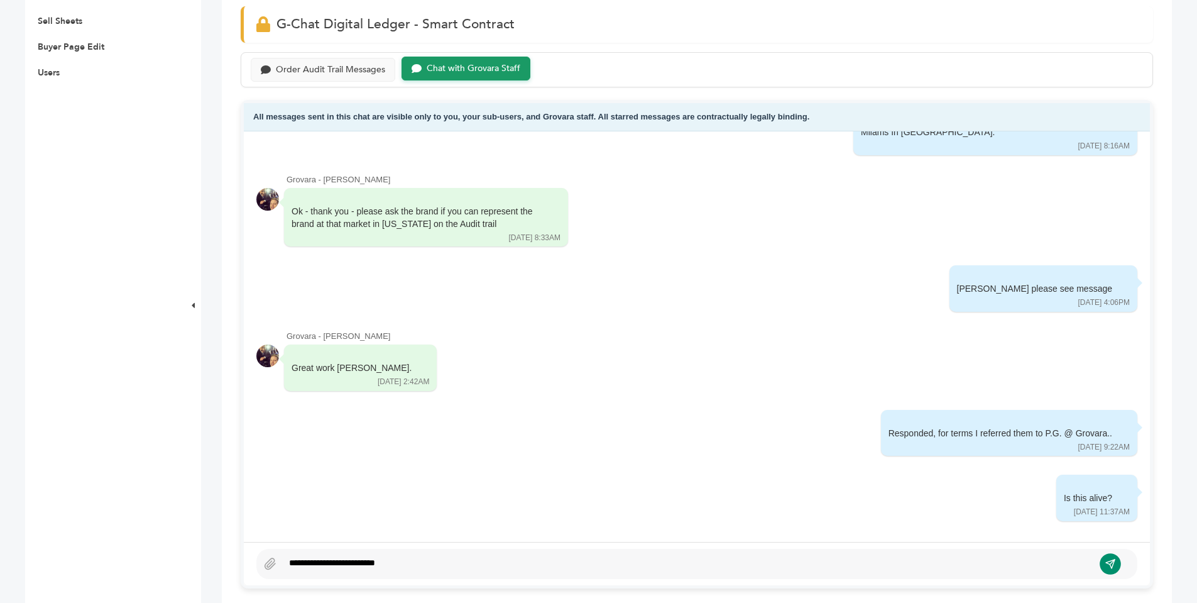
click at [1113, 559] on icon "submit" at bounding box center [1110, 564] width 11 height 11
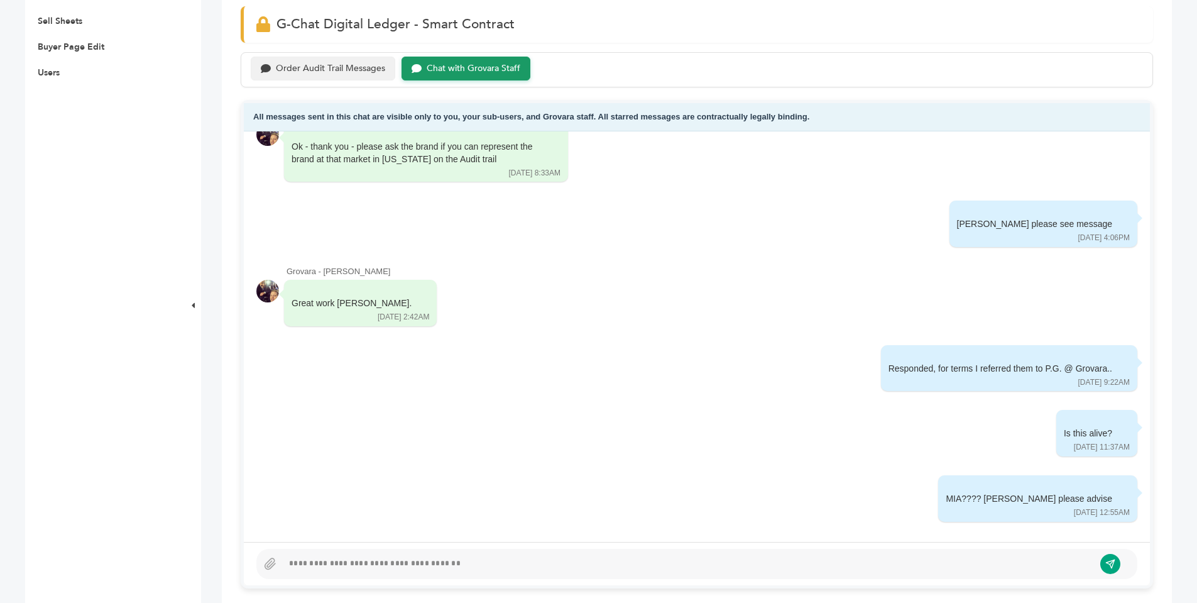
click at [336, 60] on div "Order Audit Trail Messages" at bounding box center [323, 69] width 145 height 25
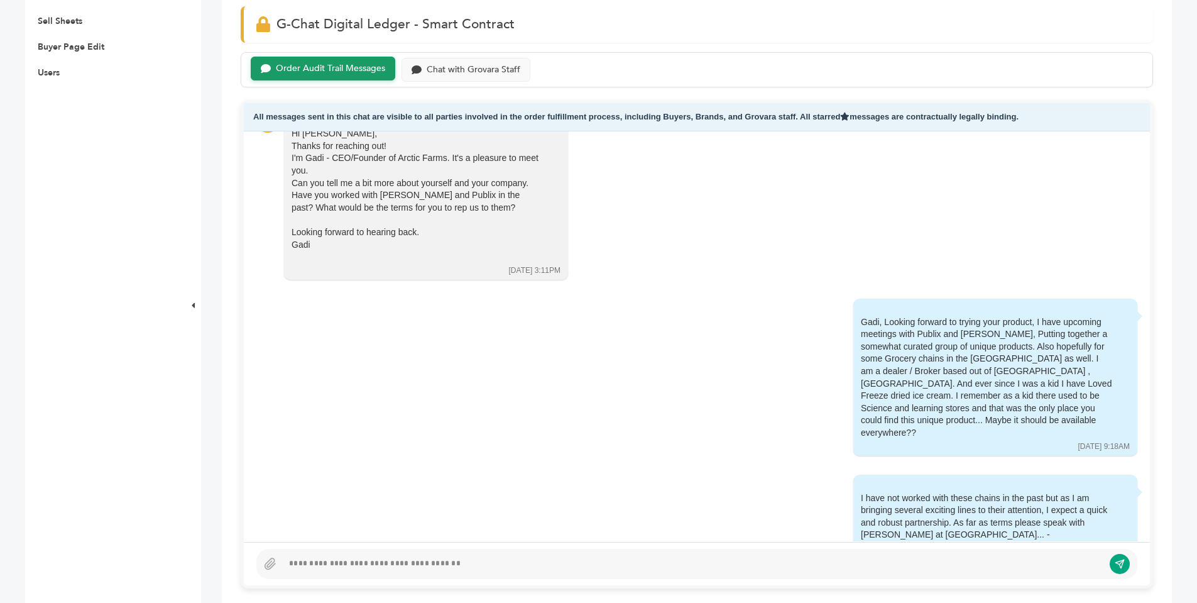
scroll to position [255, 0]
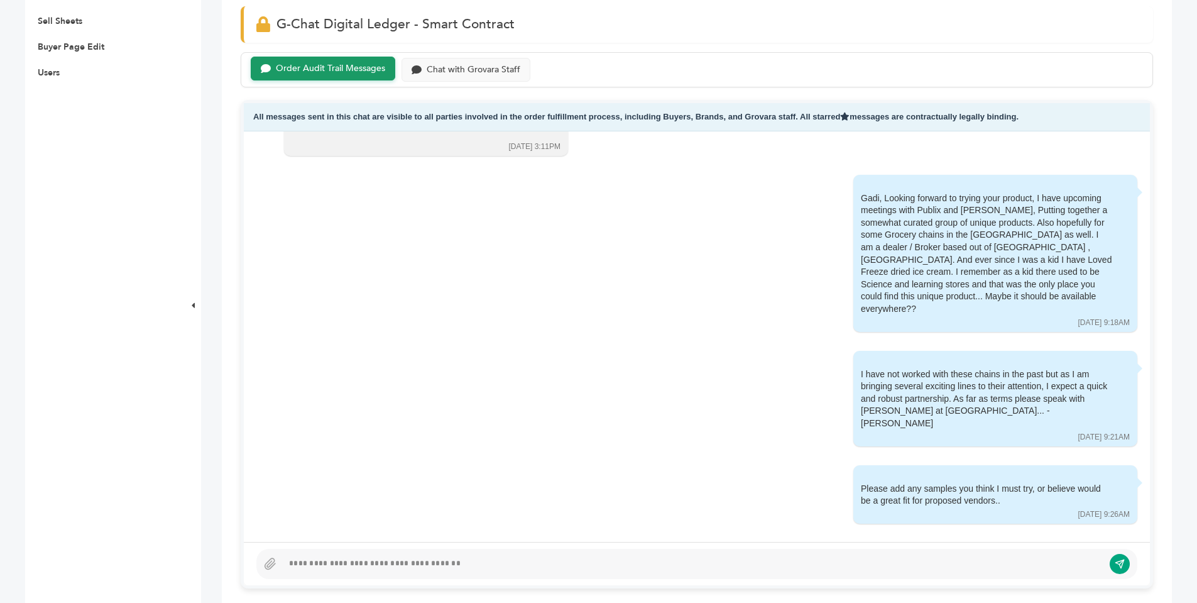
click at [513, 555] on div at bounding box center [696, 564] width 881 height 30
click at [1106, 566] on icon "submit" at bounding box center [1110, 564] width 11 height 11
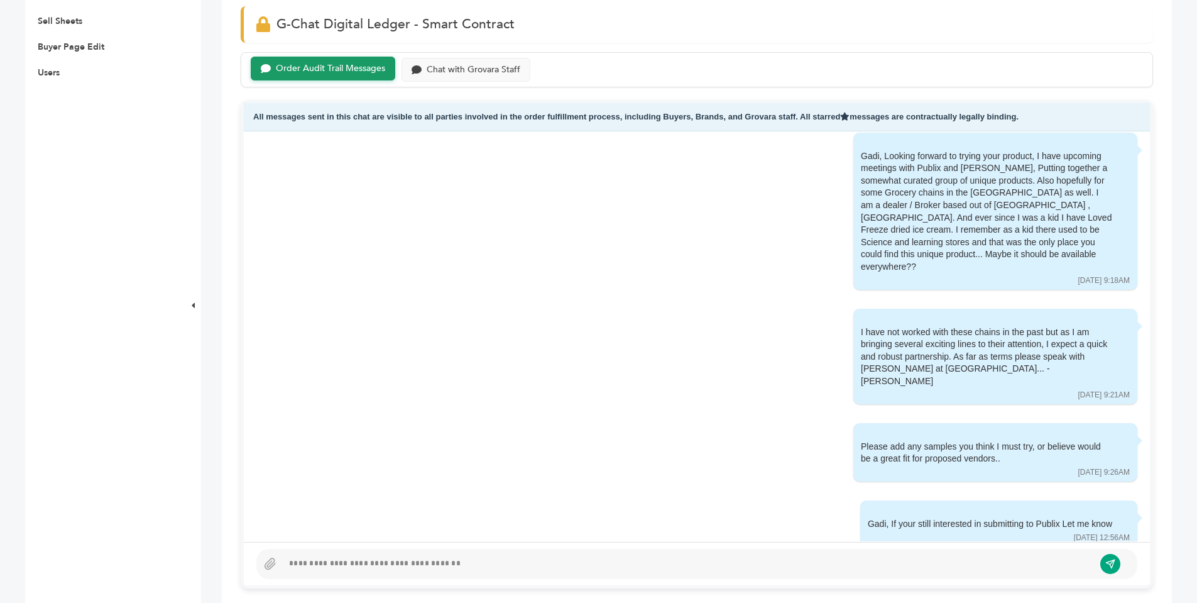
click at [502, 562] on div at bounding box center [688, 563] width 811 height 15
click at [1104, 558] on button "submit" at bounding box center [1110, 564] width 21 height 21
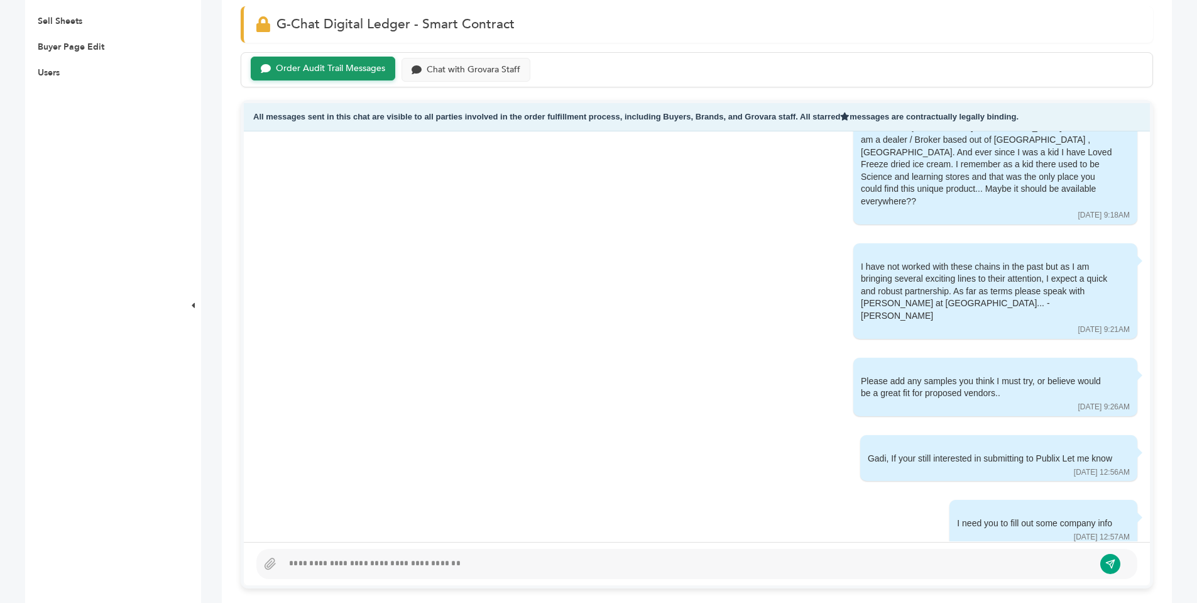
click at [423, 562] on div at bounding box center [688, 563] width 811 height 15
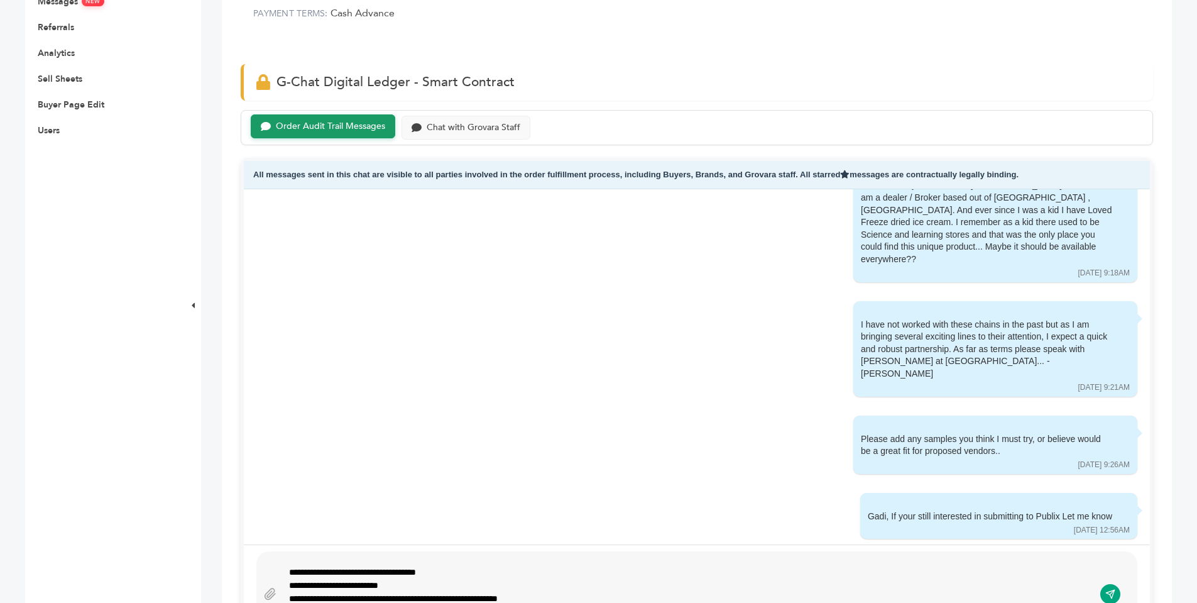
scroll to position [128, 0]
click at [1138, 560] on div "**********" at bounding box center [697, 593] width 906 height 99
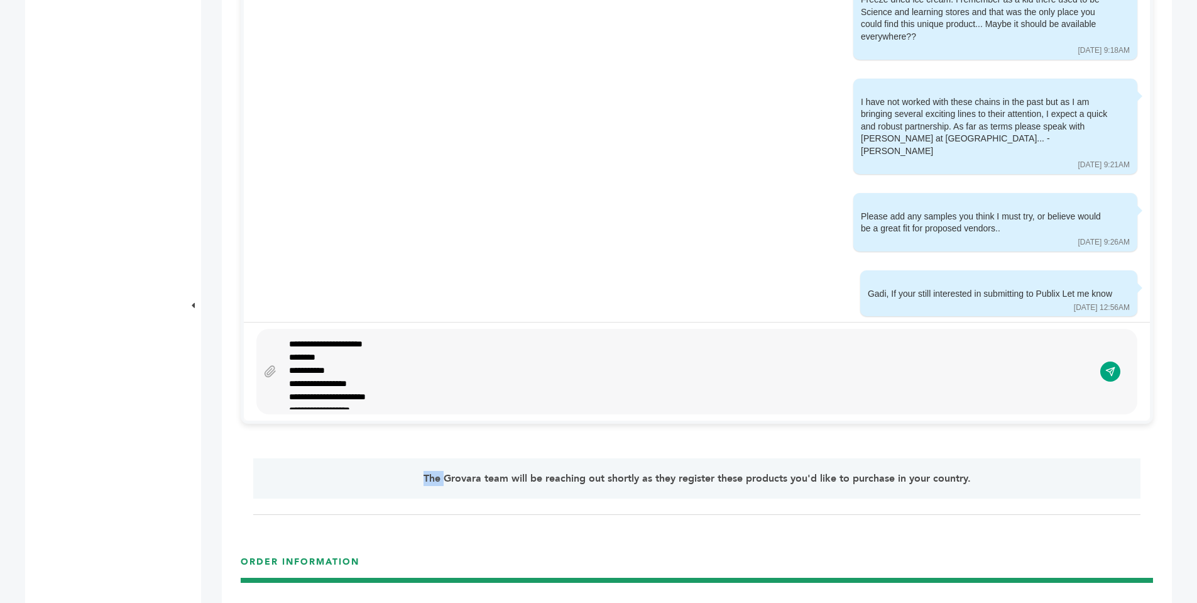
scroll to position [241, 0]
drag, startPoint x: 356, startPoint y: 364, endPoint x: 292, endPoint y: 363, distance: 64.1
click at [292, 363] on div "**********" at bounding box center [683, 362] width 789 height 13
drag, startPoint x: 371, startPoint y: 378, endPoint x: 289, endPoint y: 381, distance: 81.8
click at [289, 381] on div "**********" at bounding box center [683, 376] width 789 height 13
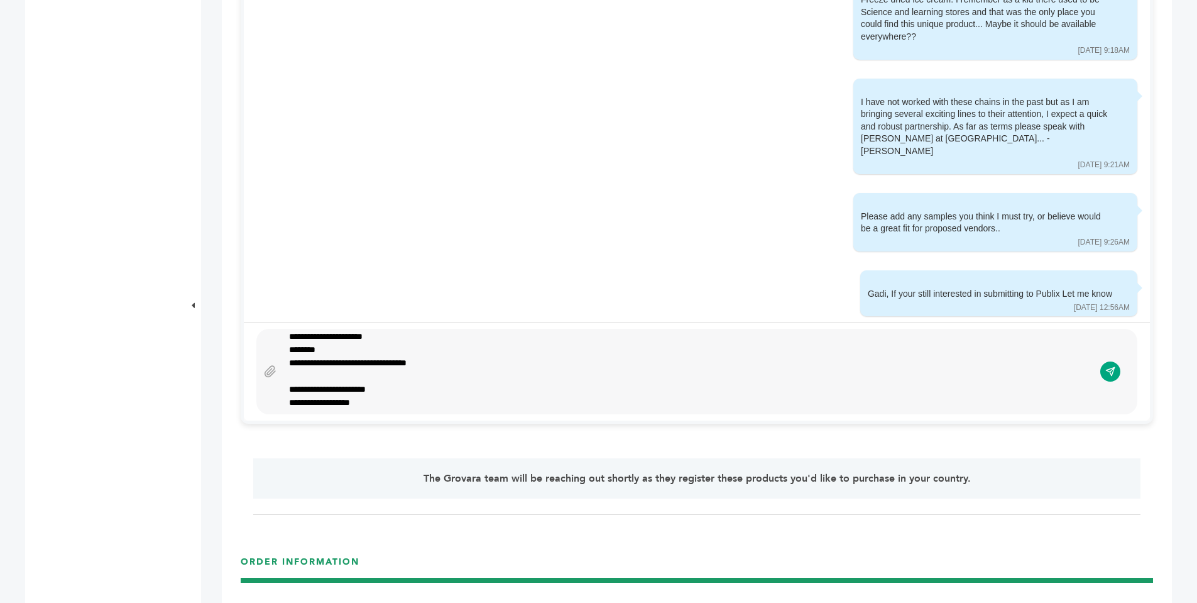
scroll to position [228, 0]
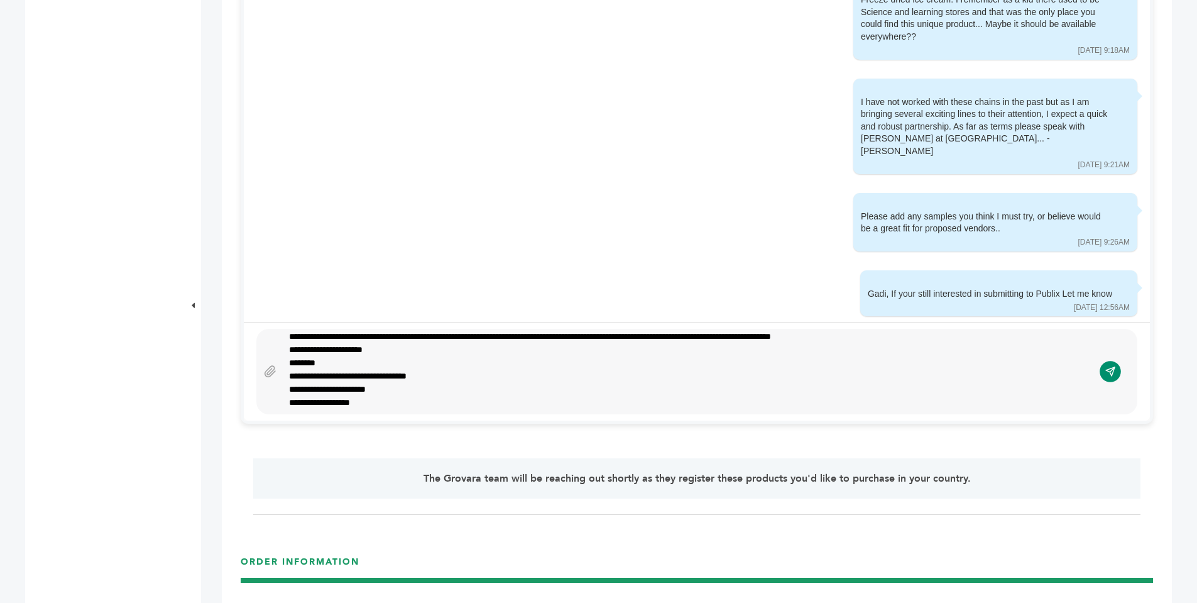
click at [1110, 367] on icon "submit" at bounding box center [1110, 371] width 11 height 11
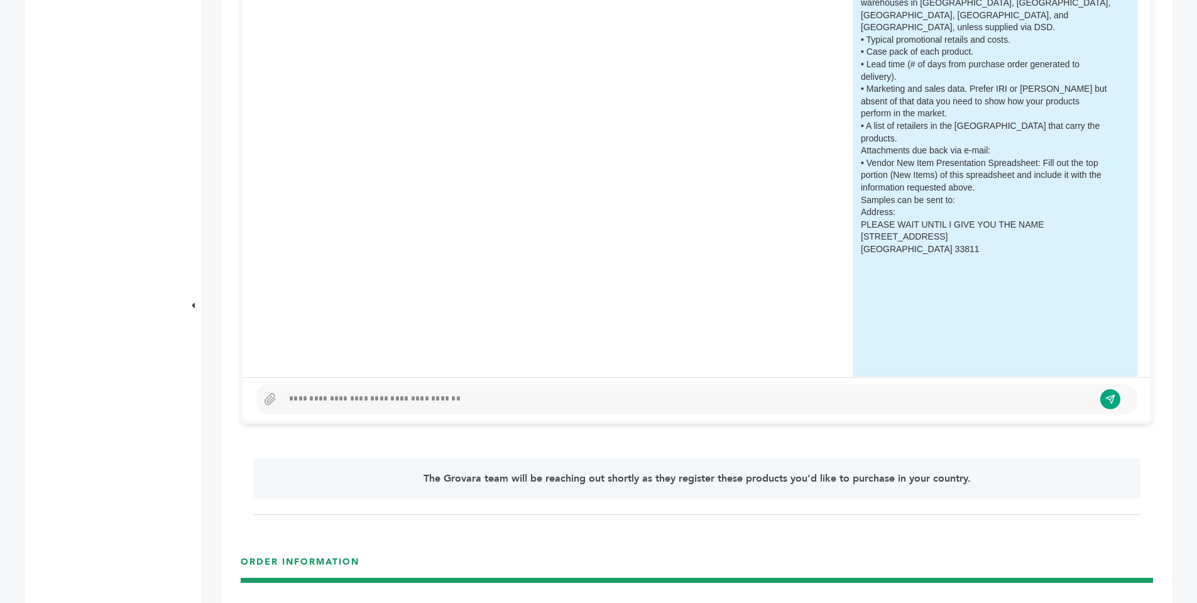
scroll to position [1117, 0]
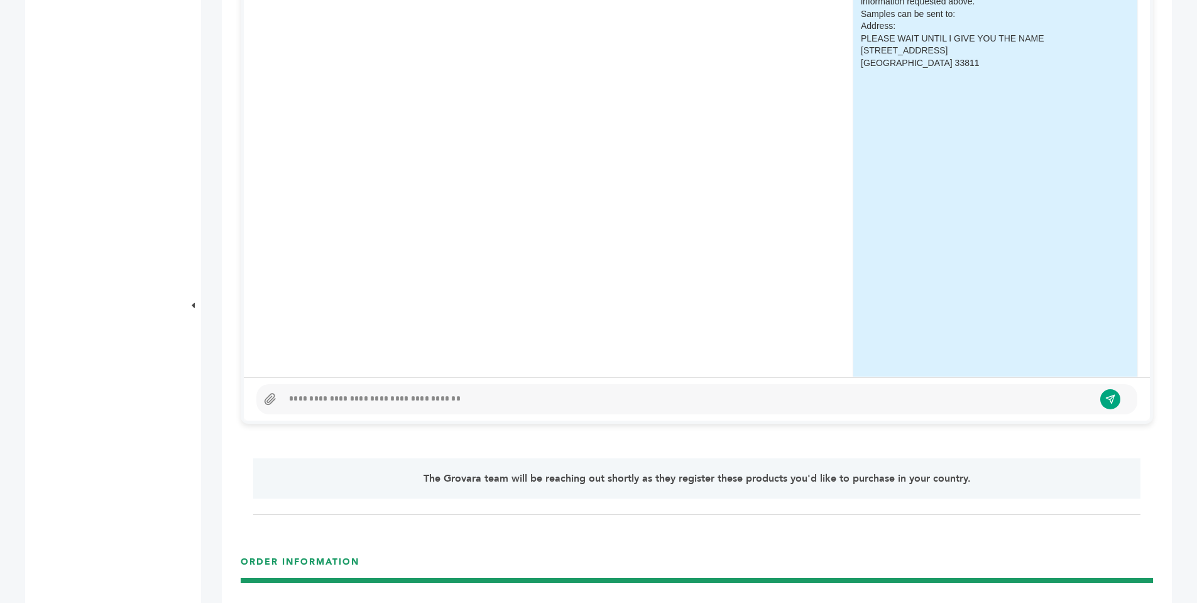
click at [265, 398] on icon at bounding box center [270, 399] width 13 height 13
click at [0, 0] on input "file" at bounding box center [0, 0] width 0 height 0
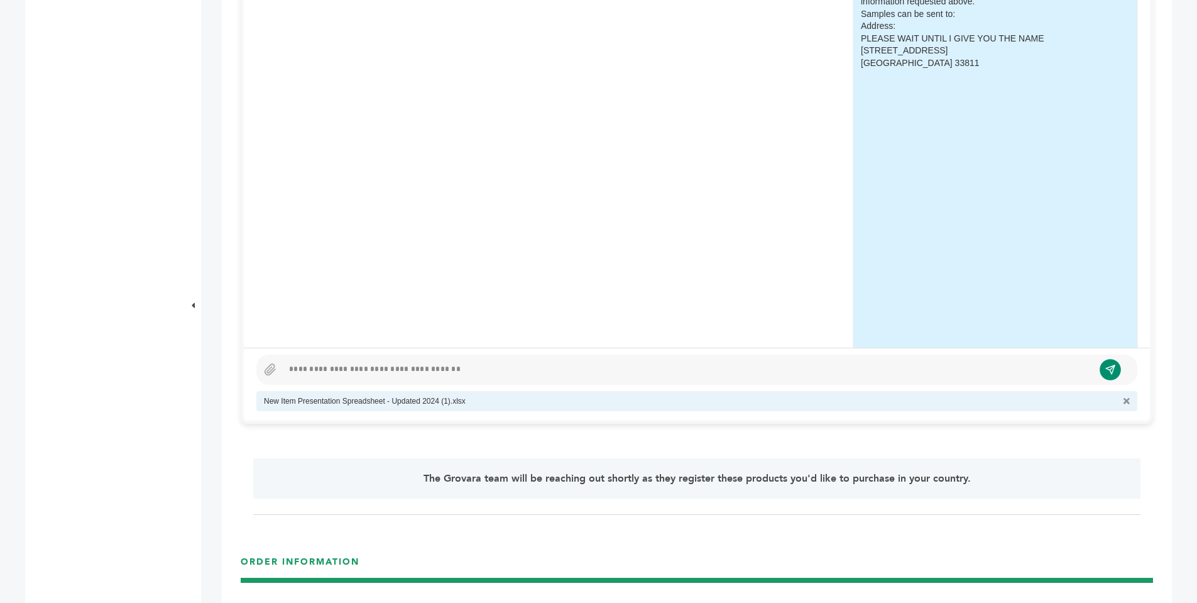
click at [1112, 365] on icon "submit" at bounding box center [1110, 369] width 11 height 11
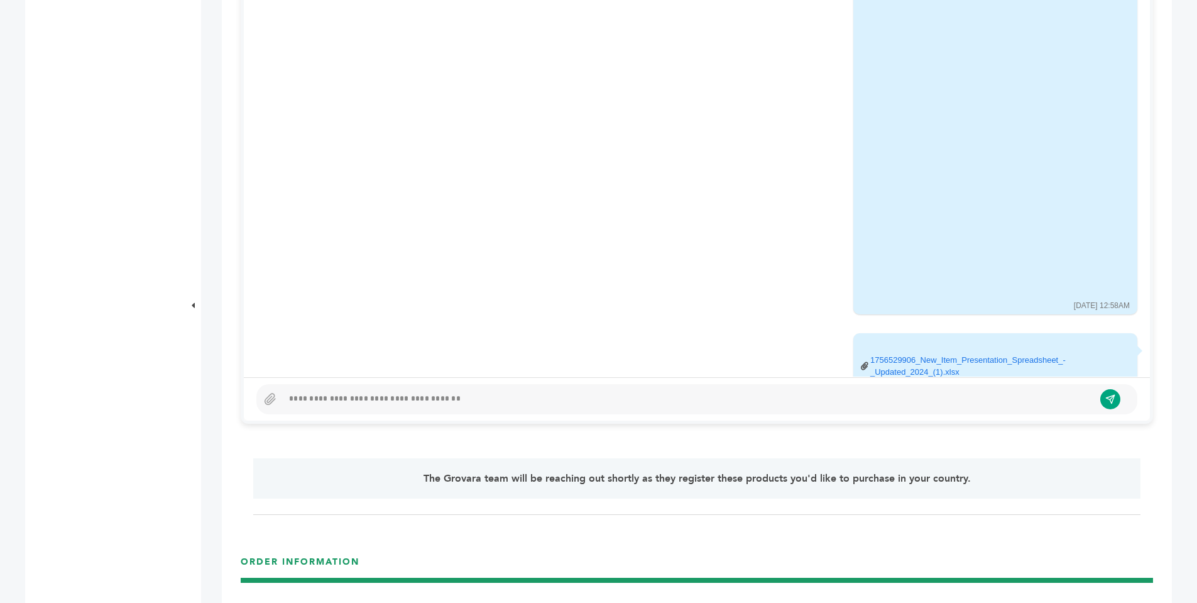
click at [307, 400] on div at bounding box center [688, 399] width 811 height 15
click at [573, 399] on div "**********" at bounding box center [688, 399] width 811 height 15
click at [1119, 397] on button "submit" at bounding box center [1110, 399] width 21 height 21
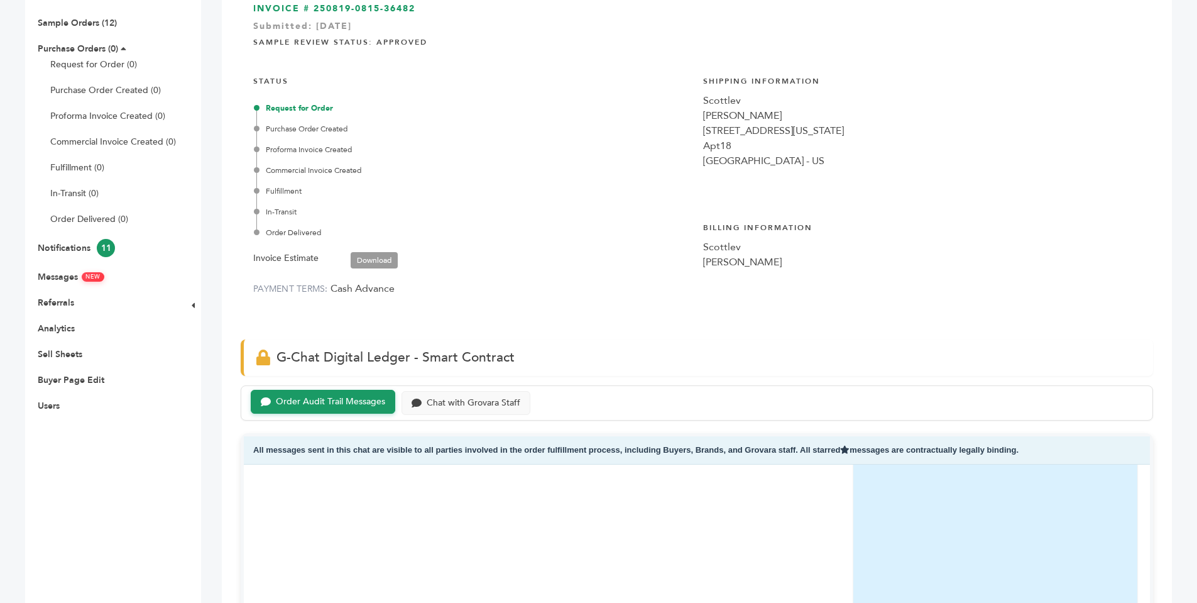
scroll to position [0, 0]
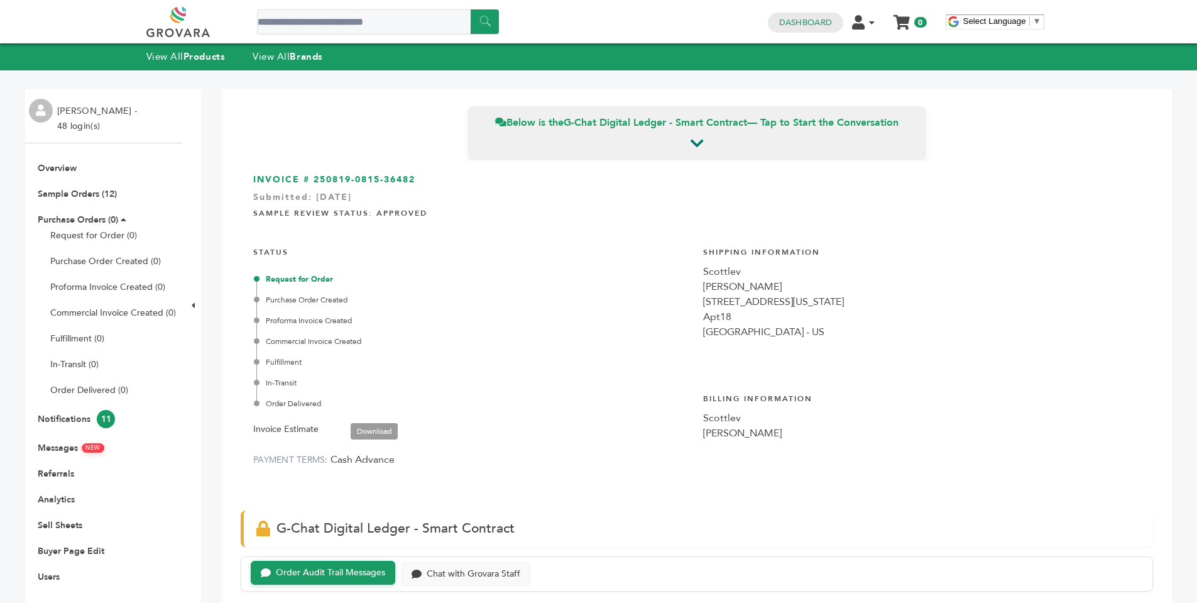
click at [280, 50] on div "View All Products View All Brands" at bounding box center [247, 57] width 202 height 14
click at [280, 52] on link "View All Brands" at bounding box center [288, 56] width 70 height 13
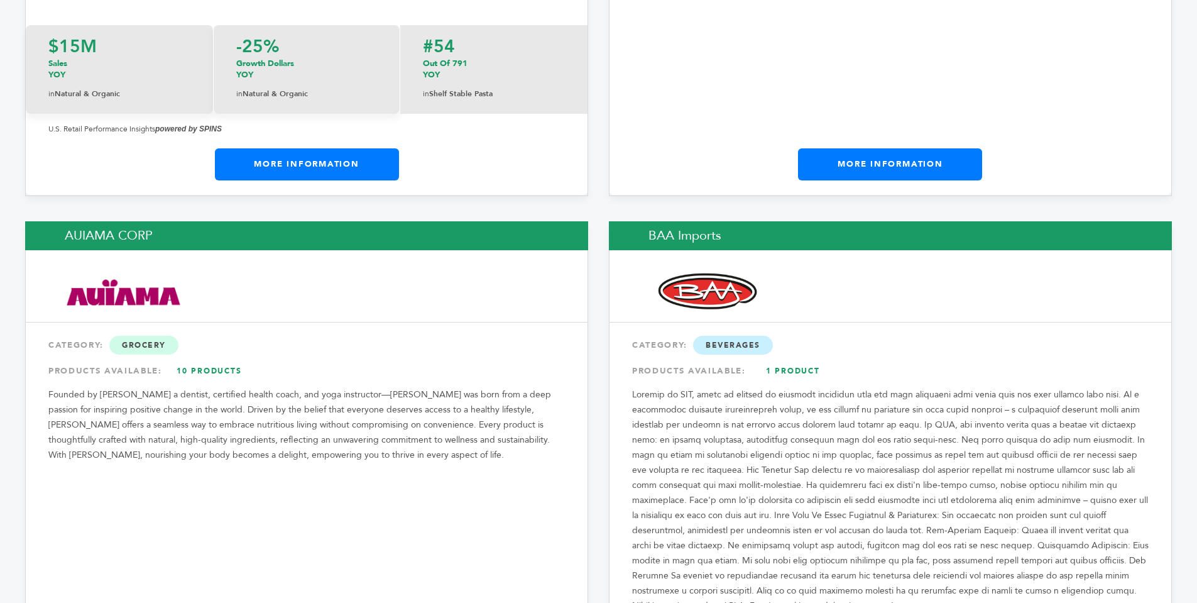
scroll to position [2077, 0]
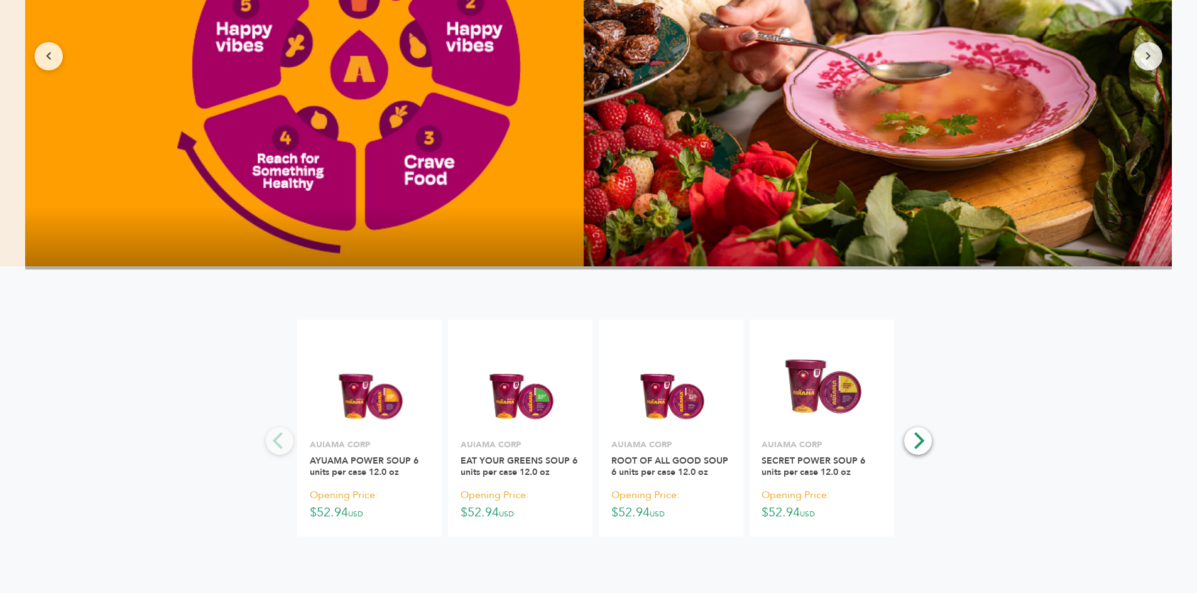
scroll to position [1205, 0]
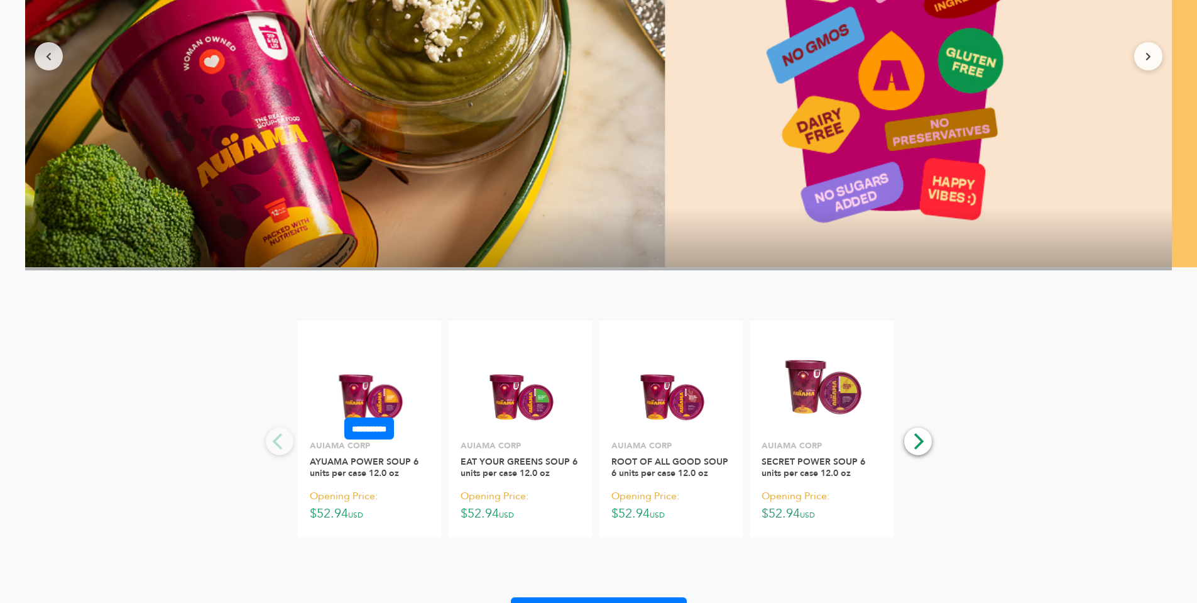
click at [386, 407] on img at bounding box center [369, 386] width 73 height 90
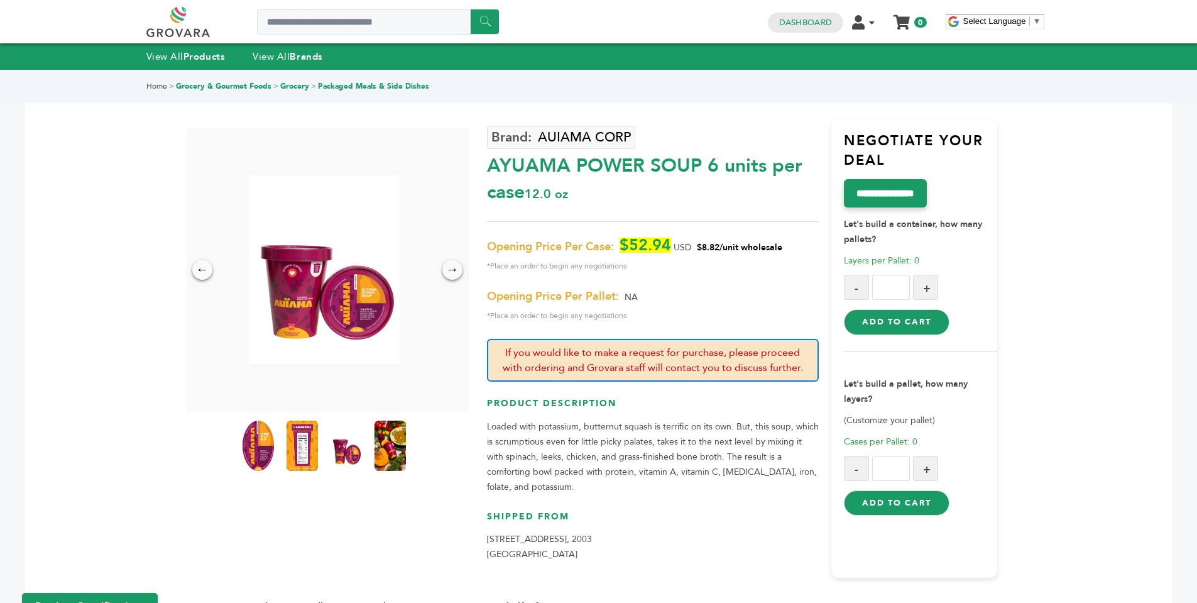
click at [371, 308] on img at bounding box center [324, 269] width 151 height 189
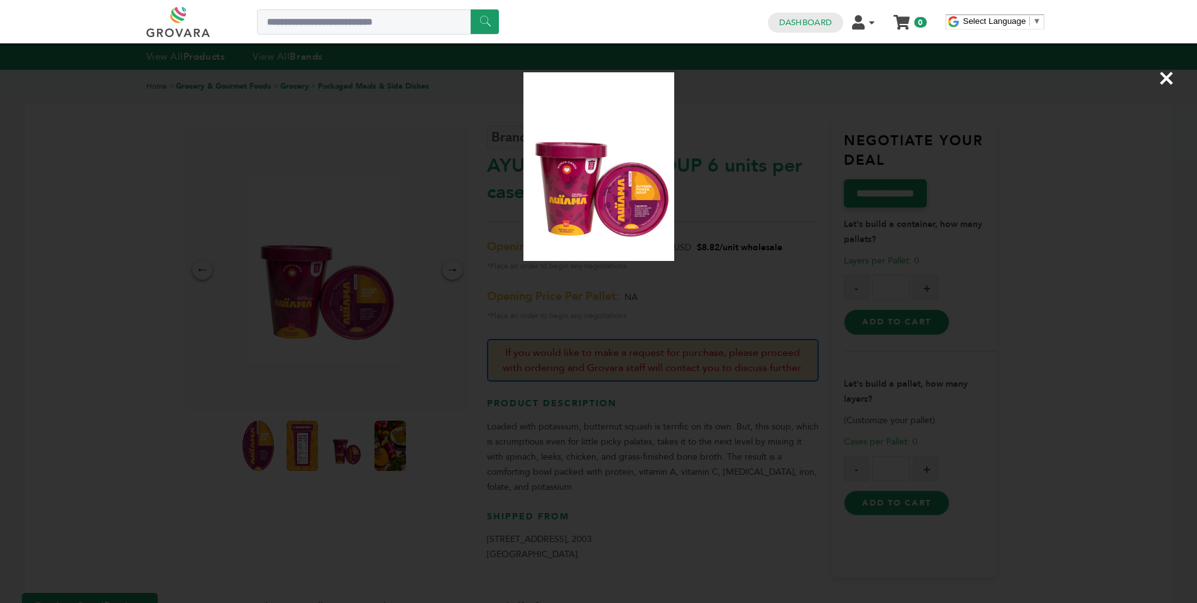
click at [1163, 83] on span "×" at bounding box center [1166, 77] width 17 height 35
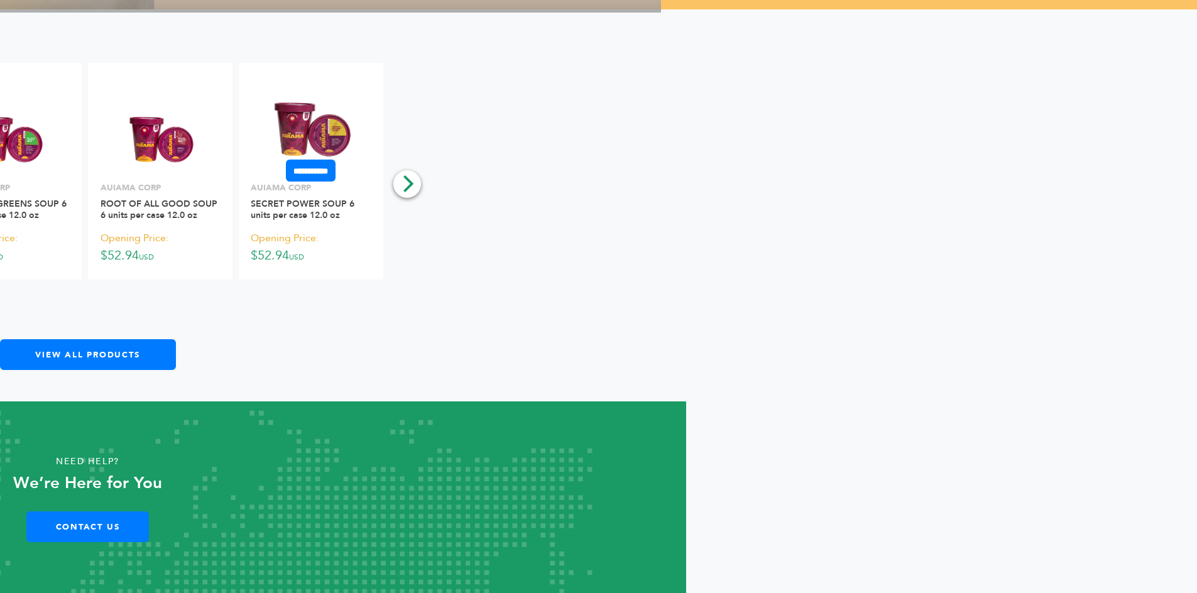
scroll to position [1205, 0]
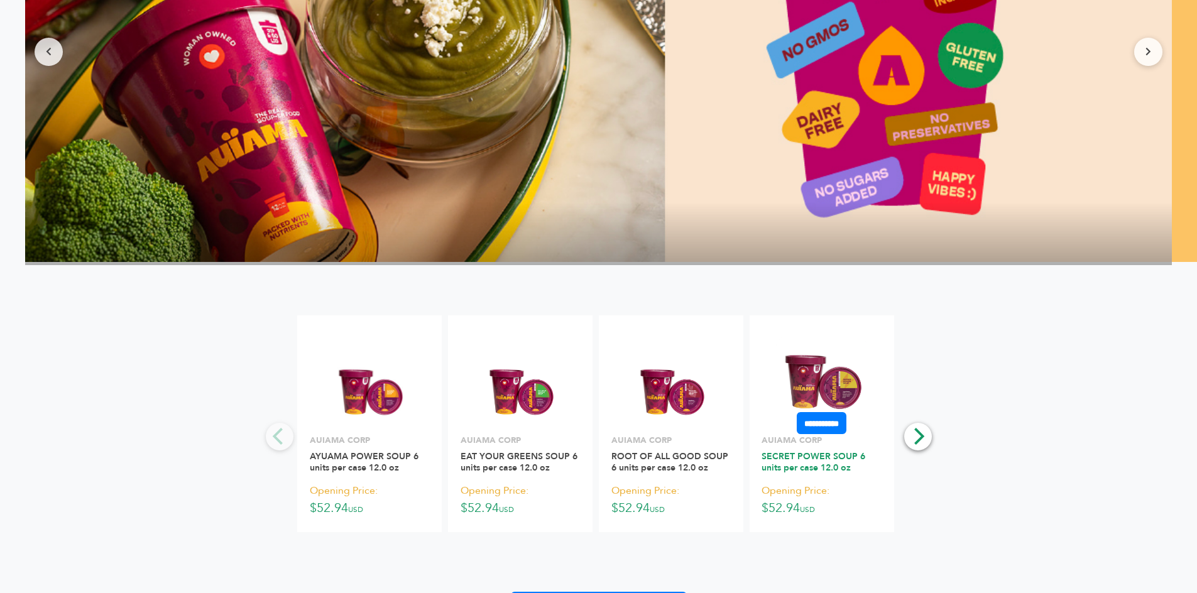
click at [803, 461] on link "SECRET POWER SOUP 6 units per case 12.0 oz" at bounding box center [814, 462] width 104 height 23
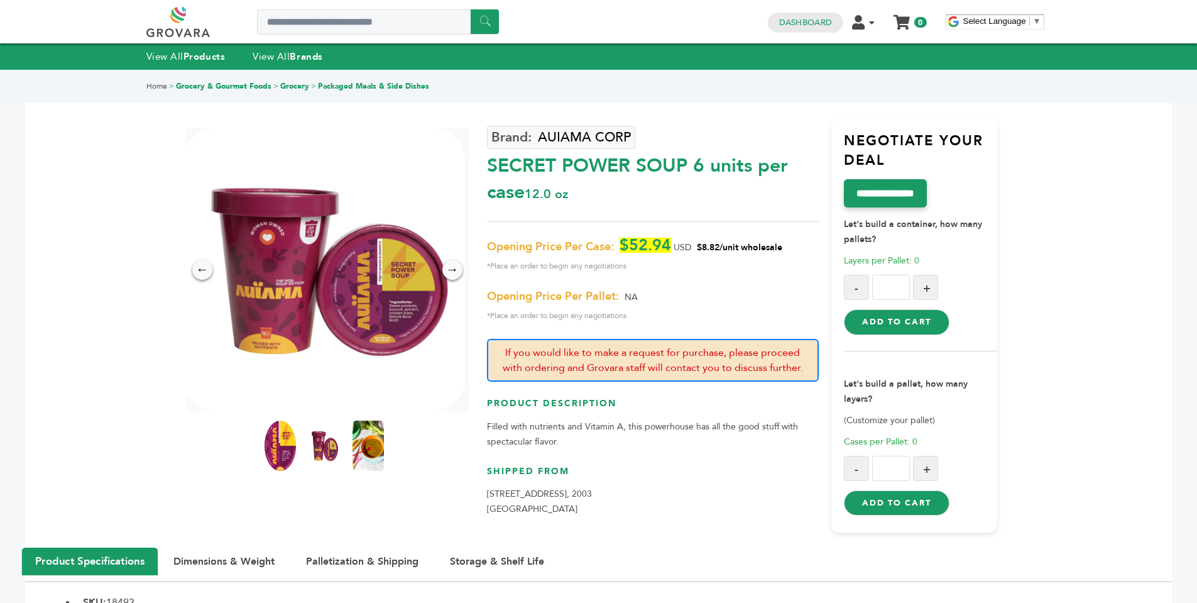
click at [380, 322] on img at bounding box center [324, 269] width 283 height 283
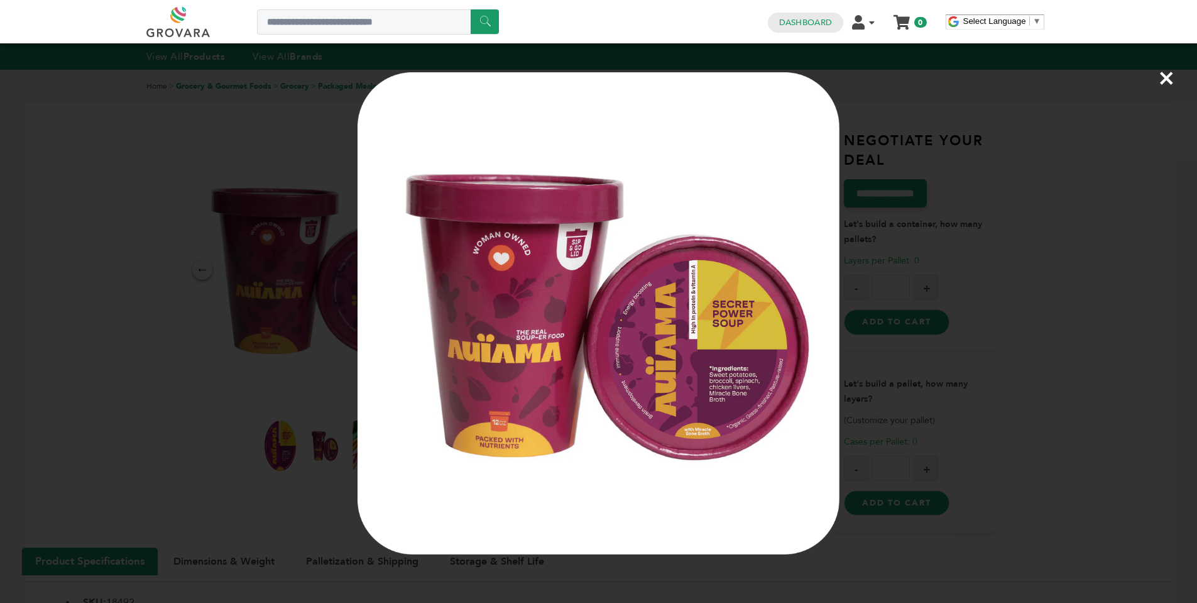
click at [1166, 80] on span "×" at bounding box center [1166, 77] width 17 height 35
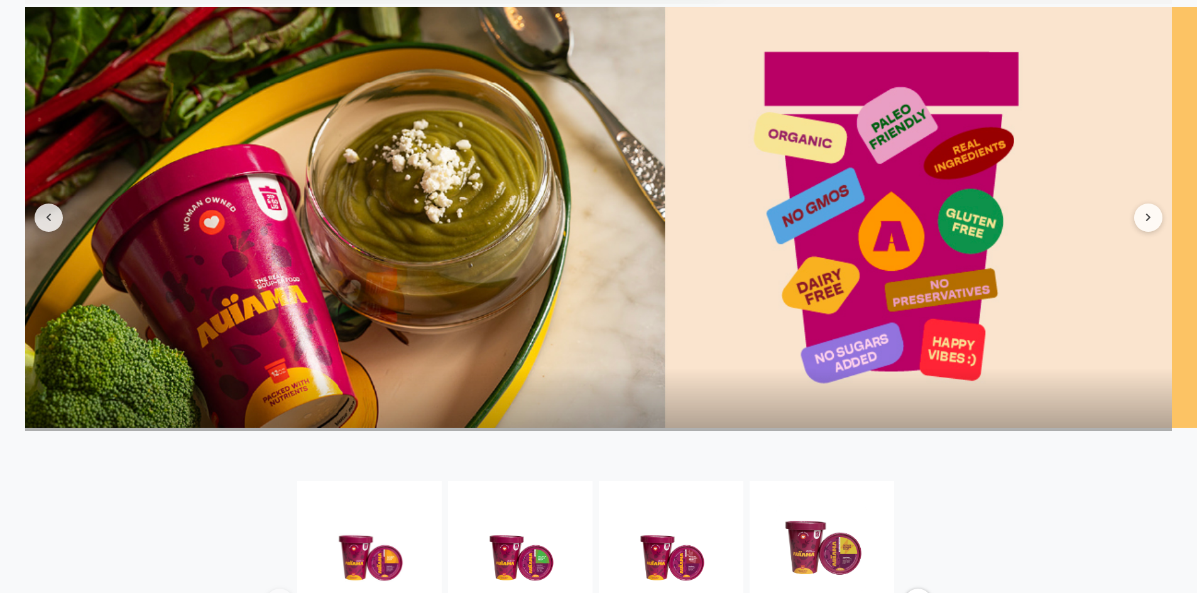
scroll to position [1205, 0]
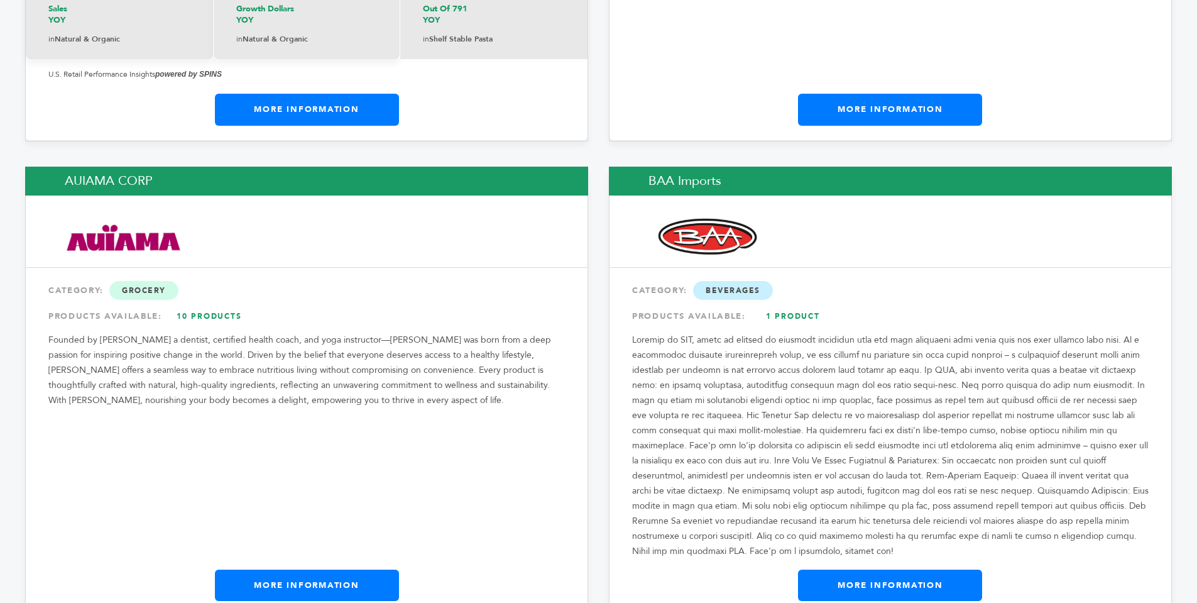
scroll to position [2077, 0]
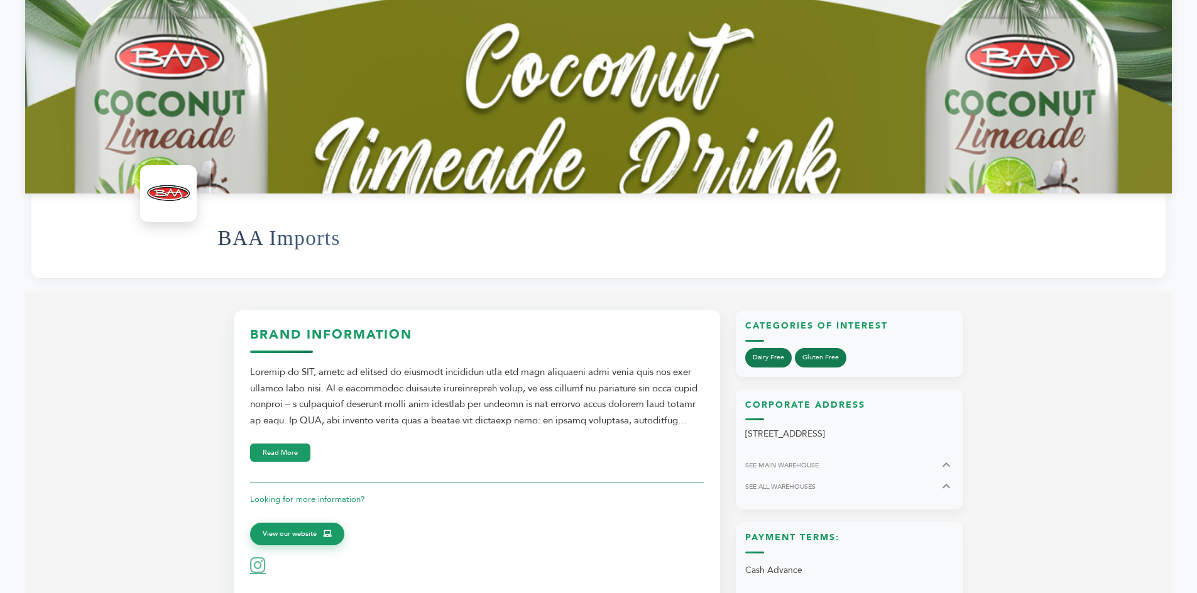
scroll to position [175, 0]
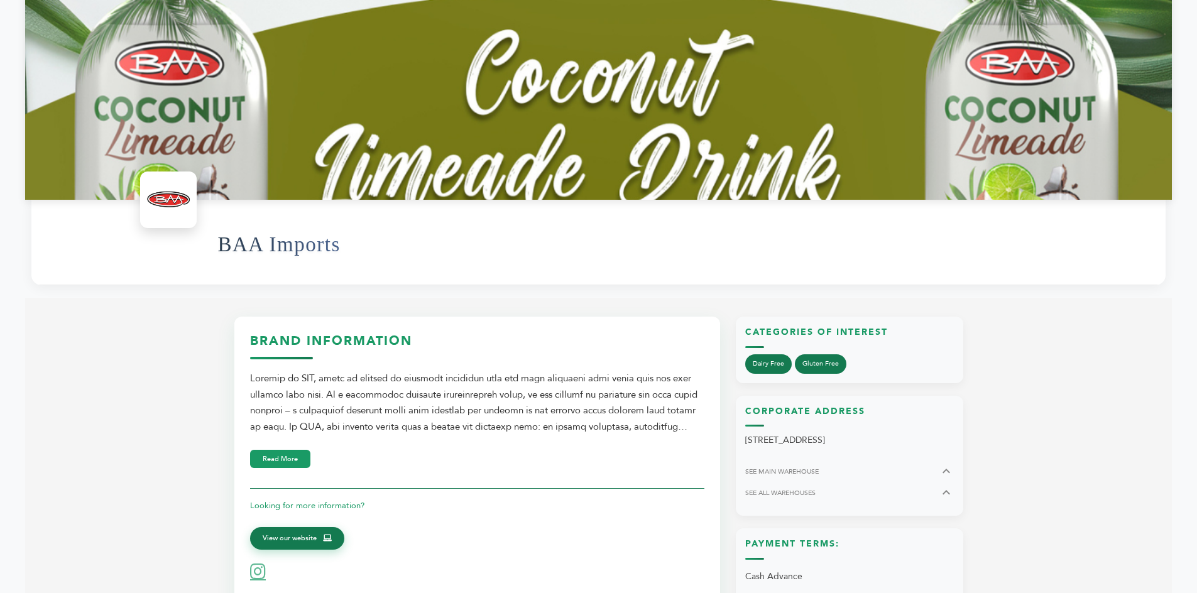
click at [310, 543] on span "View our website" at bounding box center [290, 538] width 54 height 11
click at [281, 466] on button "Read More" at bounding box center [280, 457] width 60 height 18
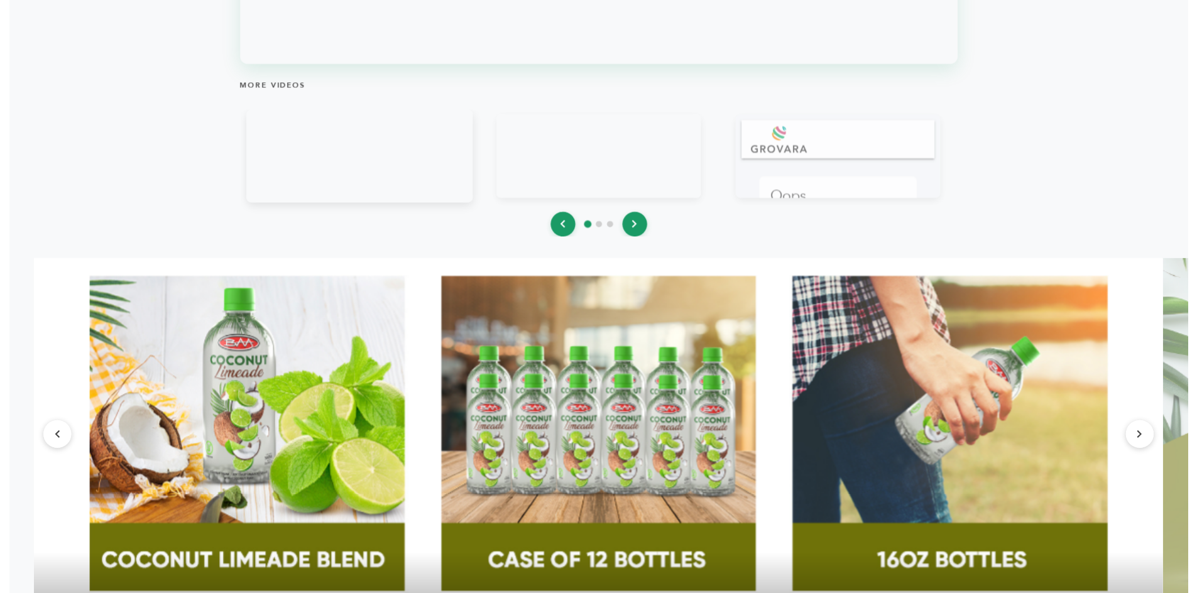
scroll to position [1540, 0]
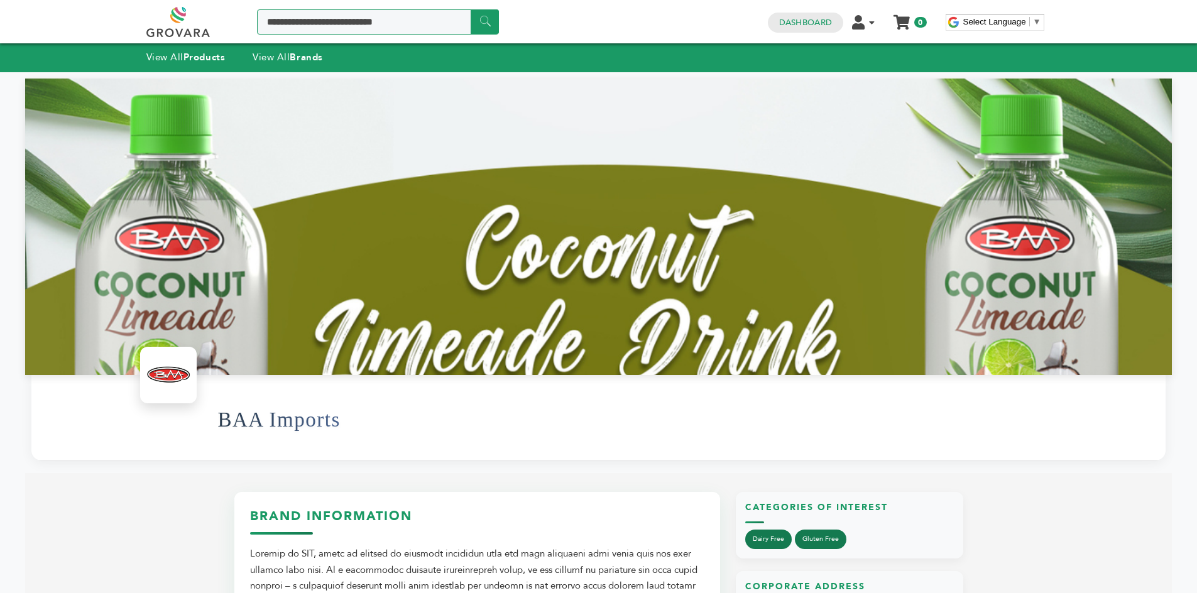
click at [317, 18] on input "Search a product or brand..." at bounding box center [378, 21] width 242 height 25
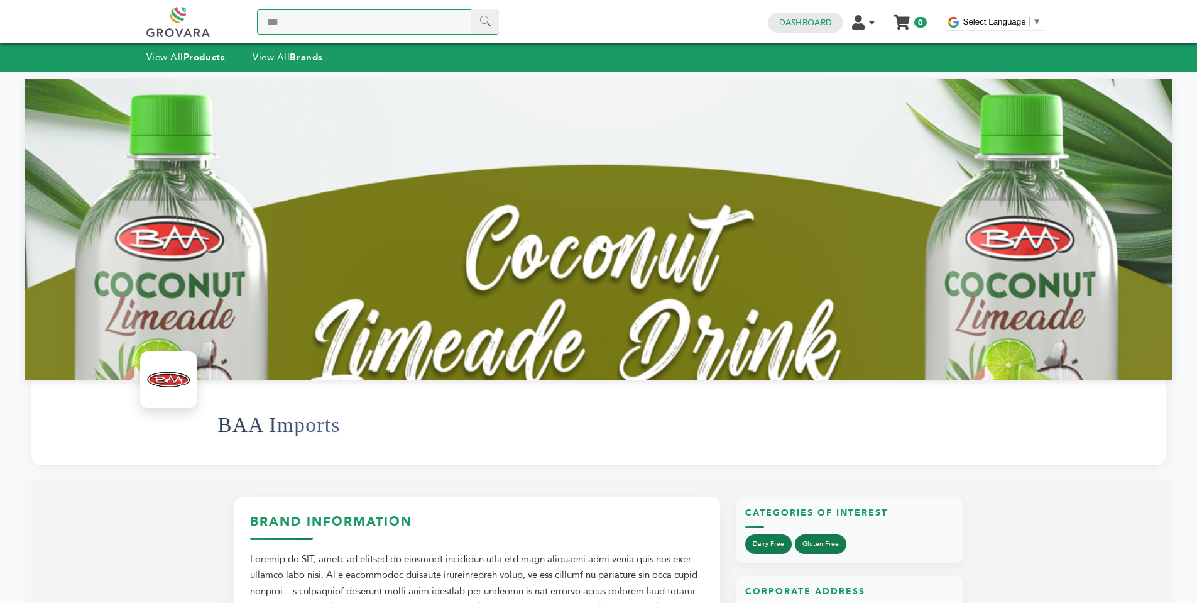
type input "***"
click at [487, 22] on input "******" at bounding box center [485, 21] width 28 height 25
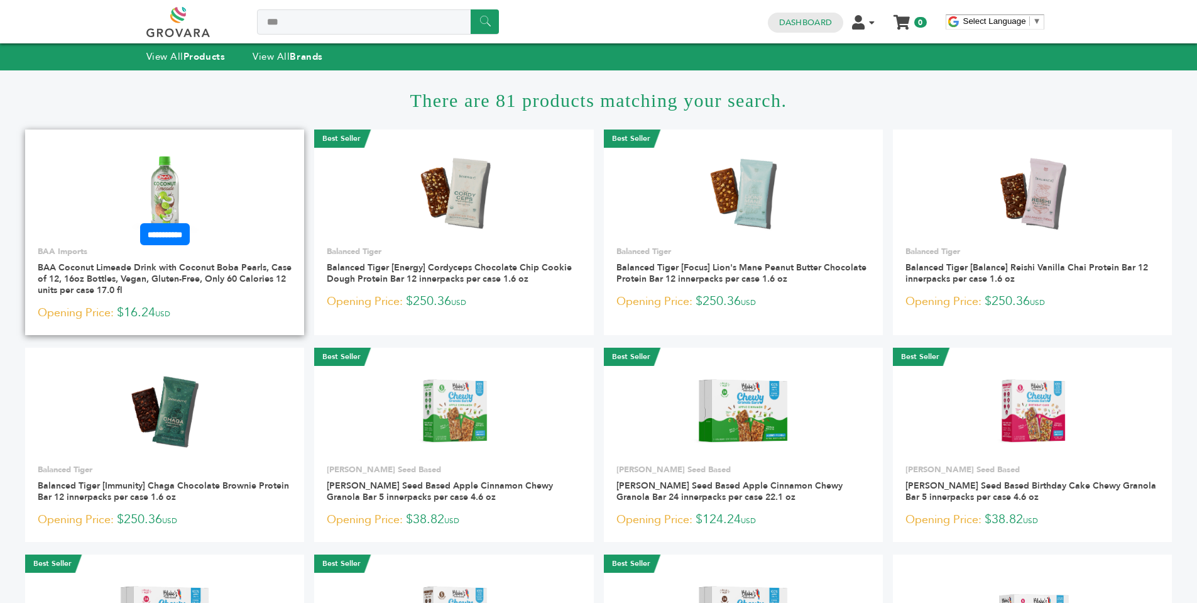
click at [225, 191] on img at bounding box center [165, 191] width 126 height 90
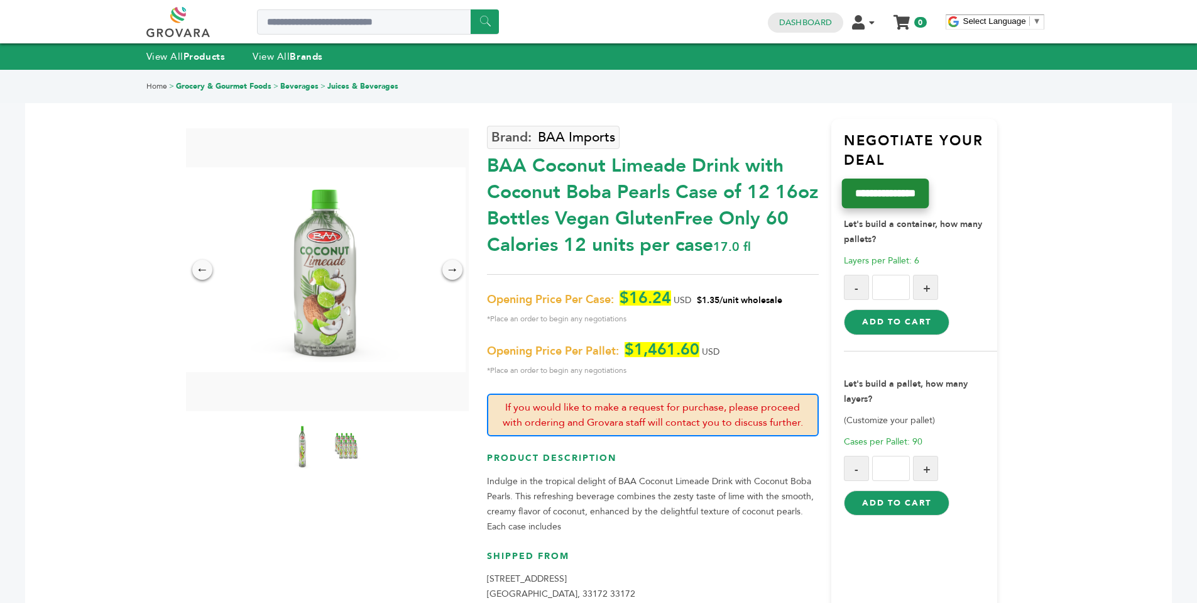
click at [891, 189] on input "**********" at bounding box center [885, 193] width 87 height 30
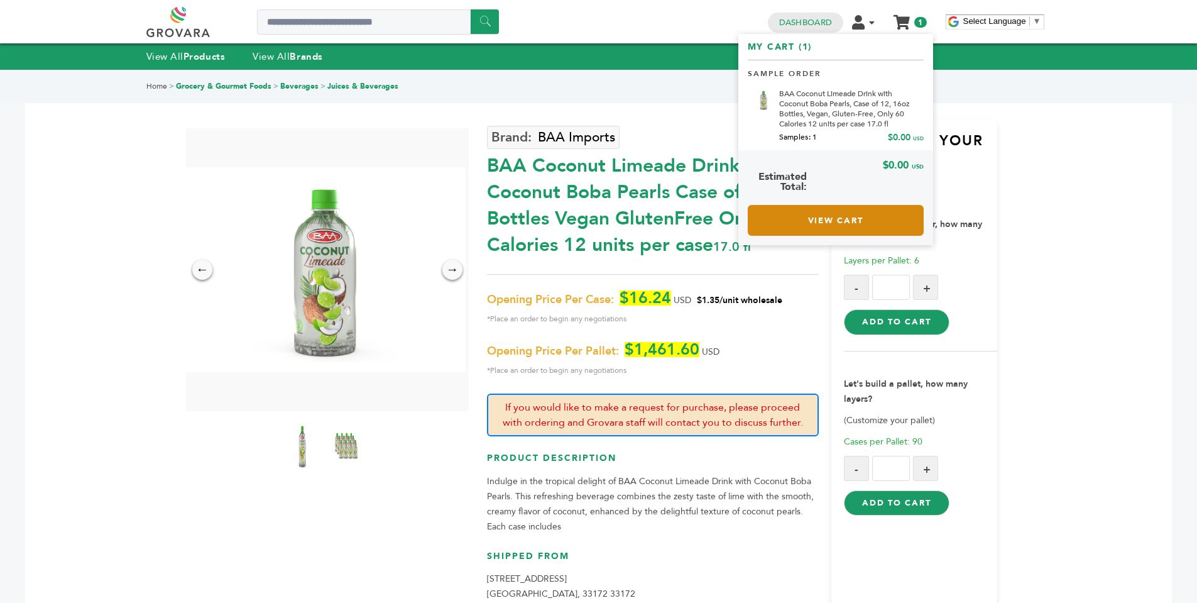
click at [801, 220] on link "View Cart" at bounding box center [836, 220] width 176 height 31
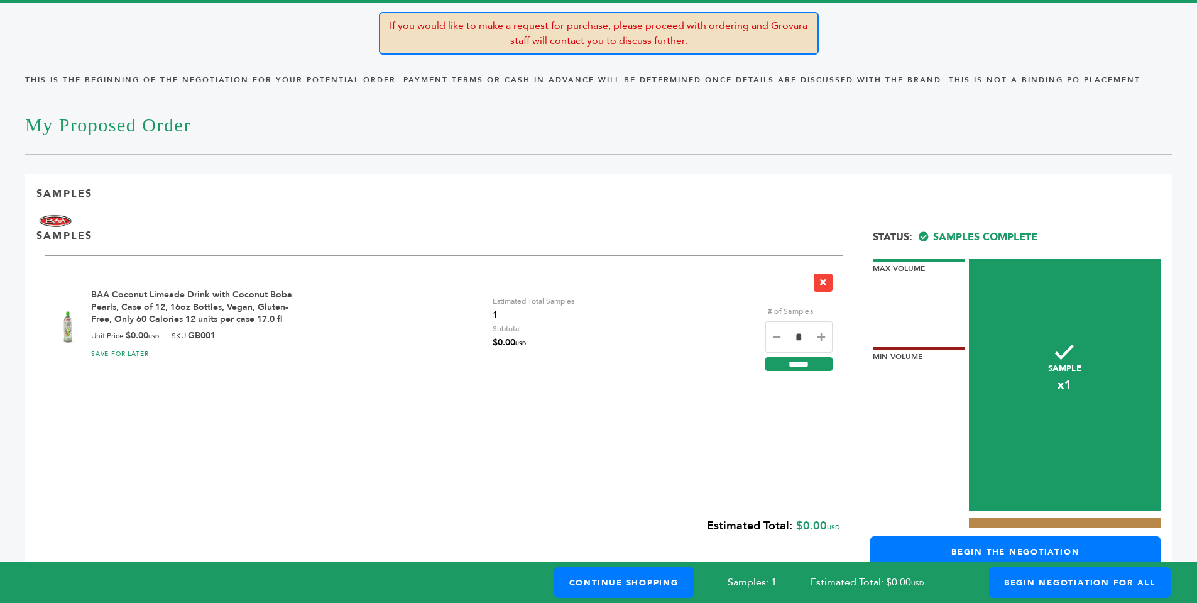
scroll to position [118, 0]
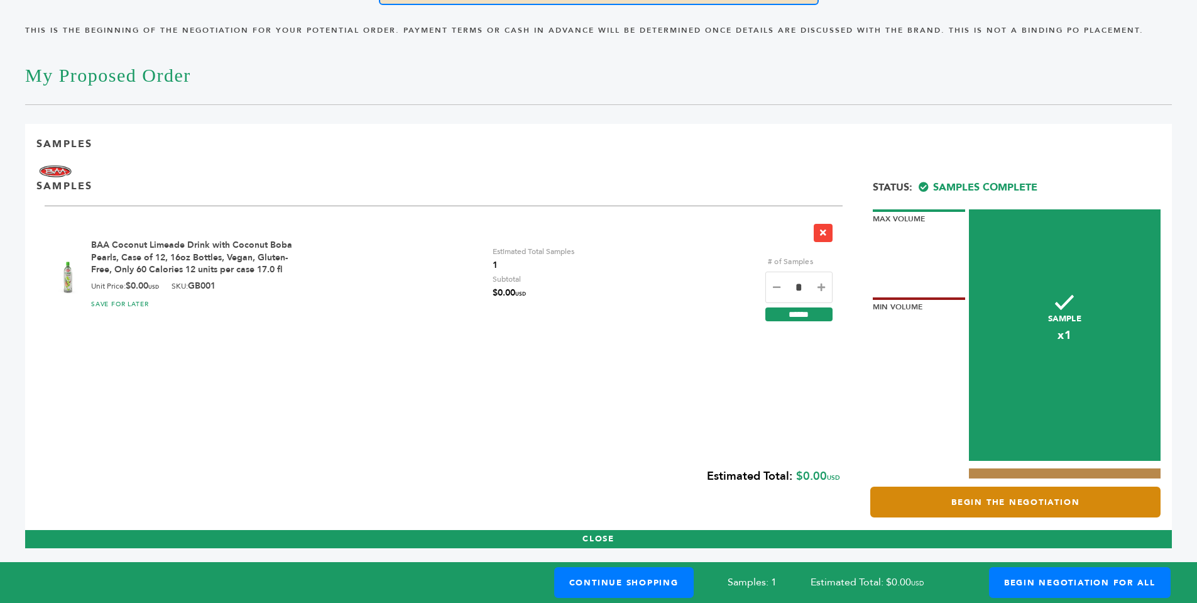
click at [962, 499] on link "Begin the Negotiation" at bounding box center [1015, 501] width 290 height 31
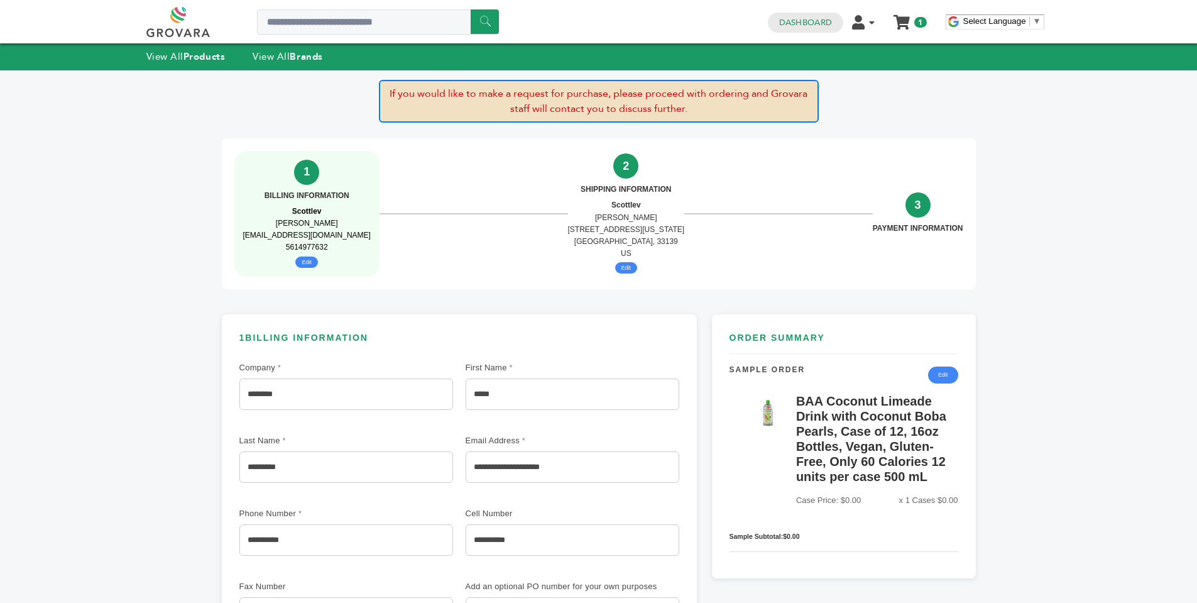
drag, startPoint x: 292, startPoint y: 468, endPoint x: 261, endPoint y: 471, distance: 31.0
click at [261, 471] on input "*********" at bounding box center [346, 466] width 214 height 31
type input "***"
click at [354, 434] on div "Last Name ***" at bounding box center [346, 457] width 214 height 52
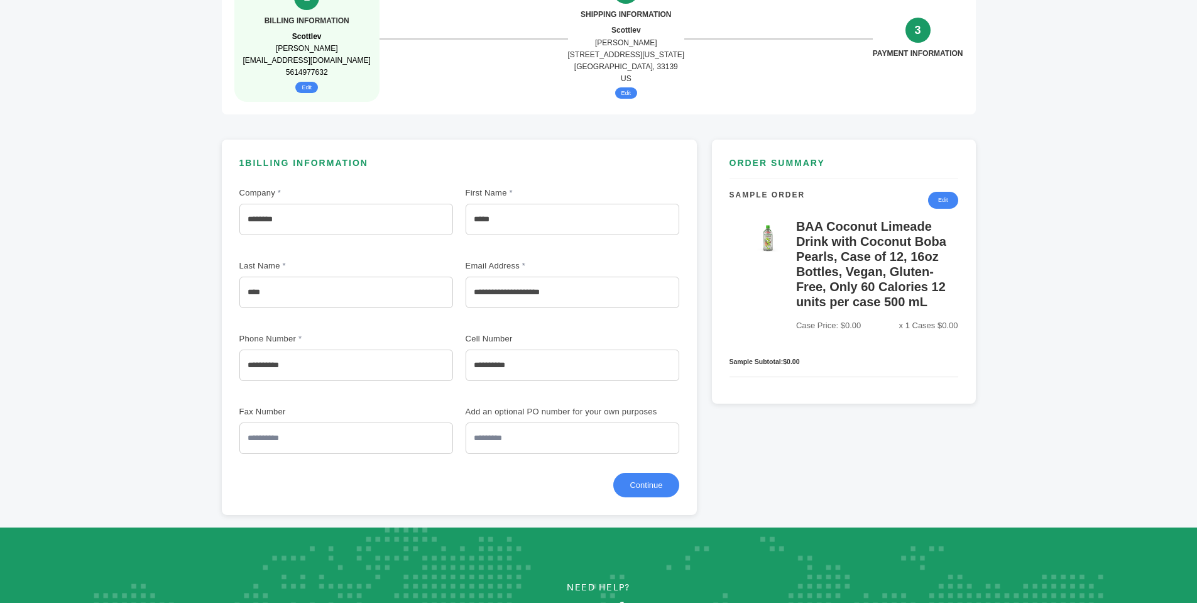
scroll to position [178, 0]
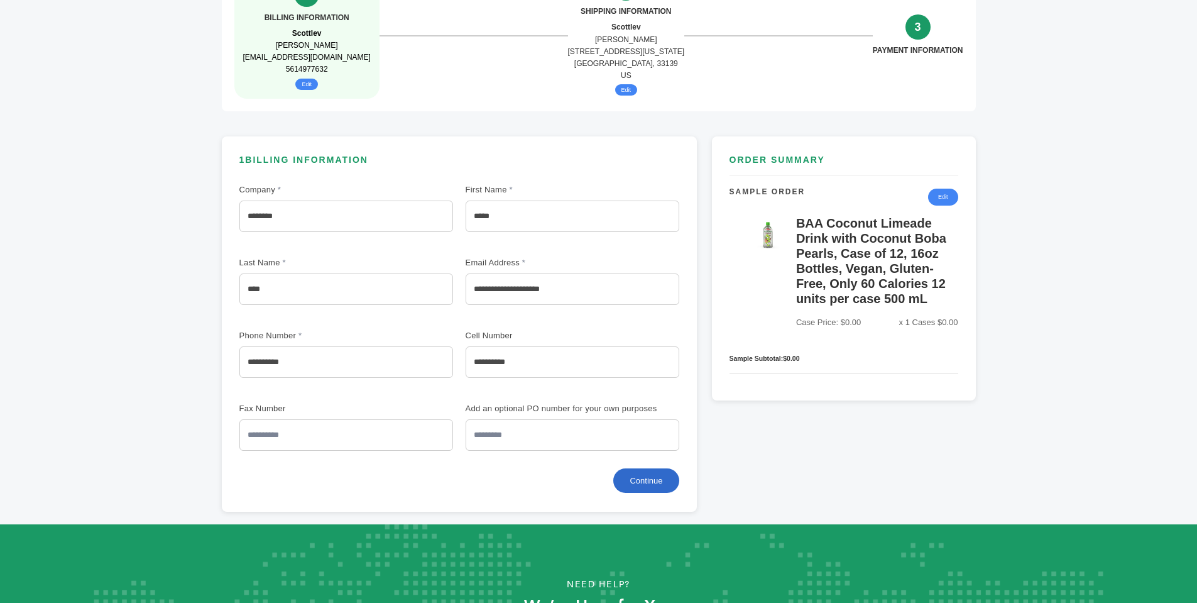
click at [630, 474] on button "Continue" at bounding box center [645, 480] width 65 height 25
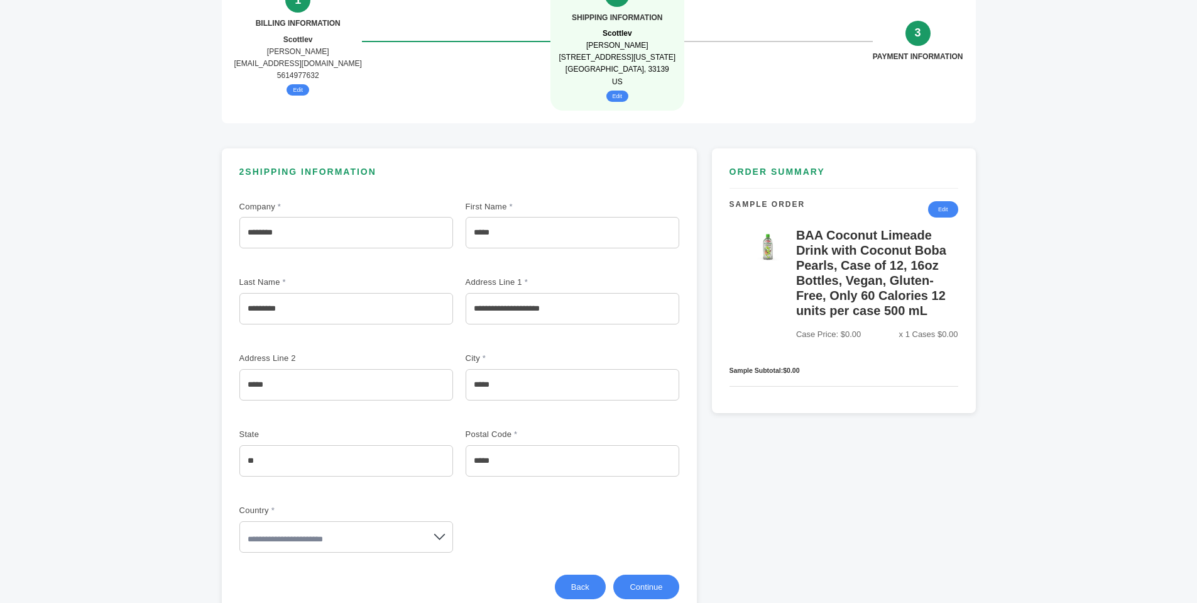
drag, startPoint x: 261, startPoint y: 311, endPoint x: 307, endPoint y: 318, distance: 46.4
click at [307, 318] on input "*********" at bounding box center [346, 308] width 214 height 31
type input "***"
click at [426, 356] on div "Address Line 2 *****" at bounding box center [346, 375] width 214 height 52
click at [637, 583] on button "Continue" at bounding box center [645, 585] width 65 height 25
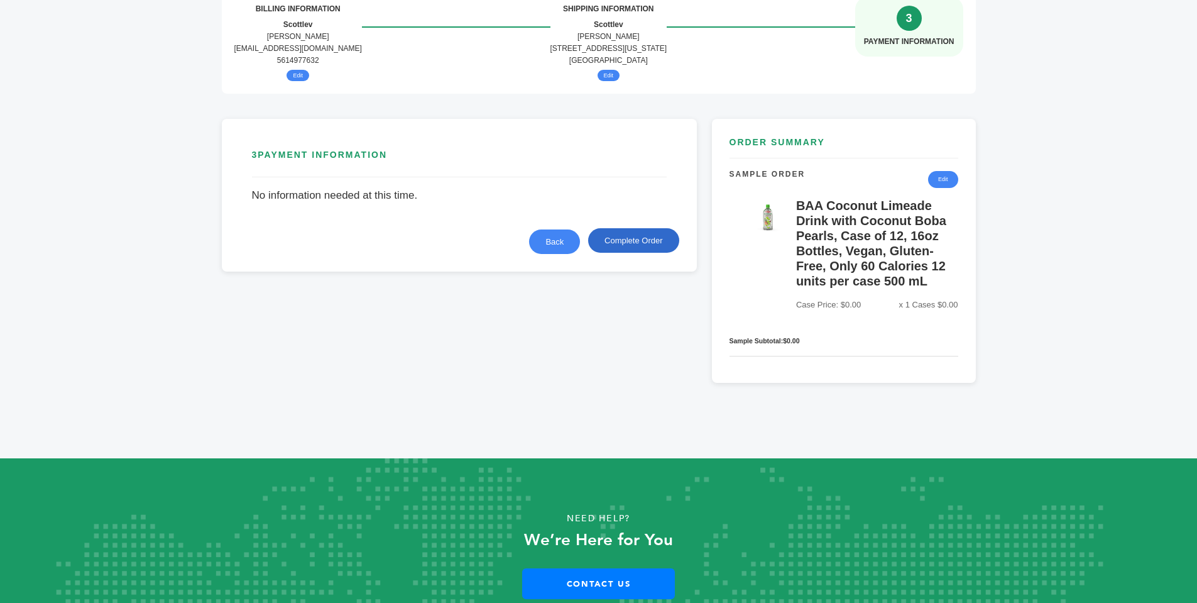
click at [635, 236] on button "Complete Order" at bounding box center [633, 240] width 90 height 25
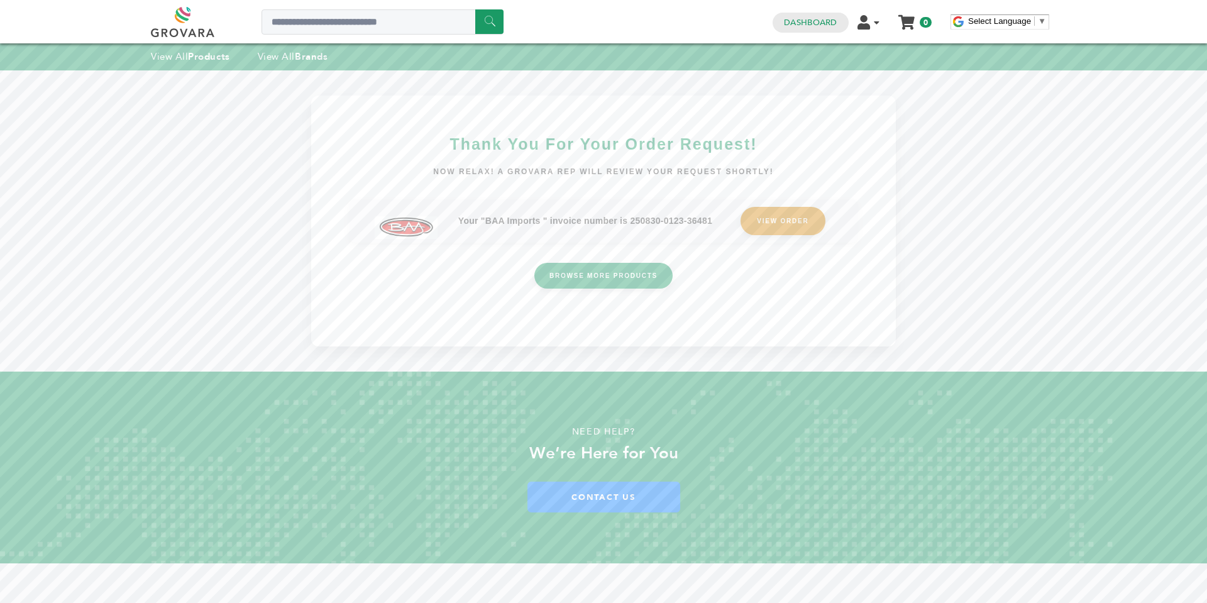
click at [766, 227] on link "VIEW ORDER" at bounding box center [782, 221] width 84 height 28
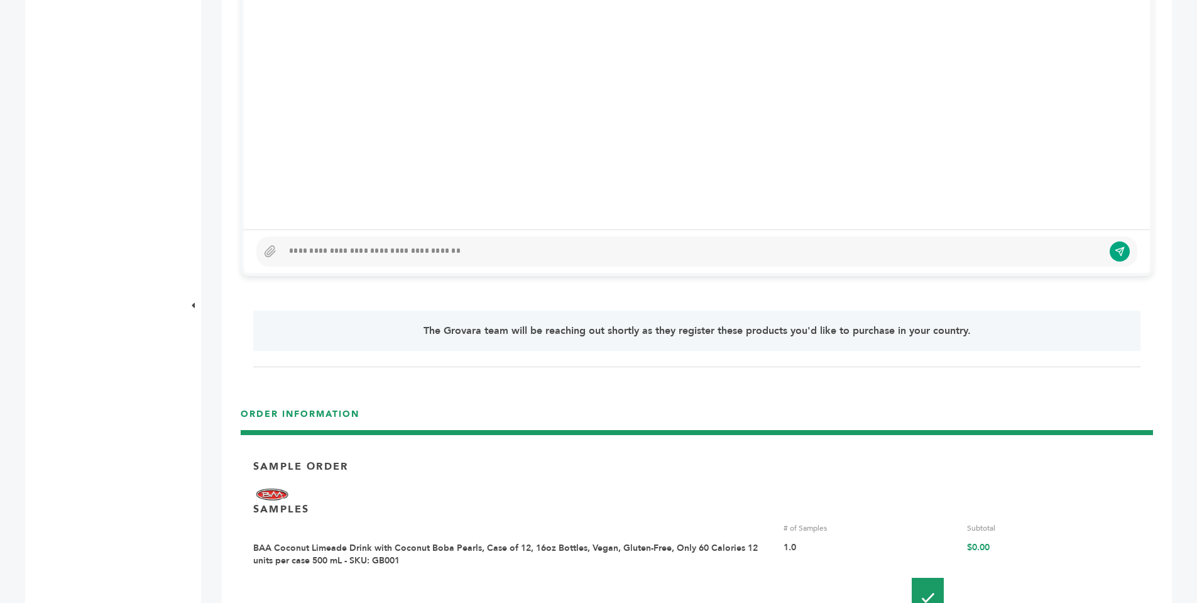
scroll to position [812, 0]
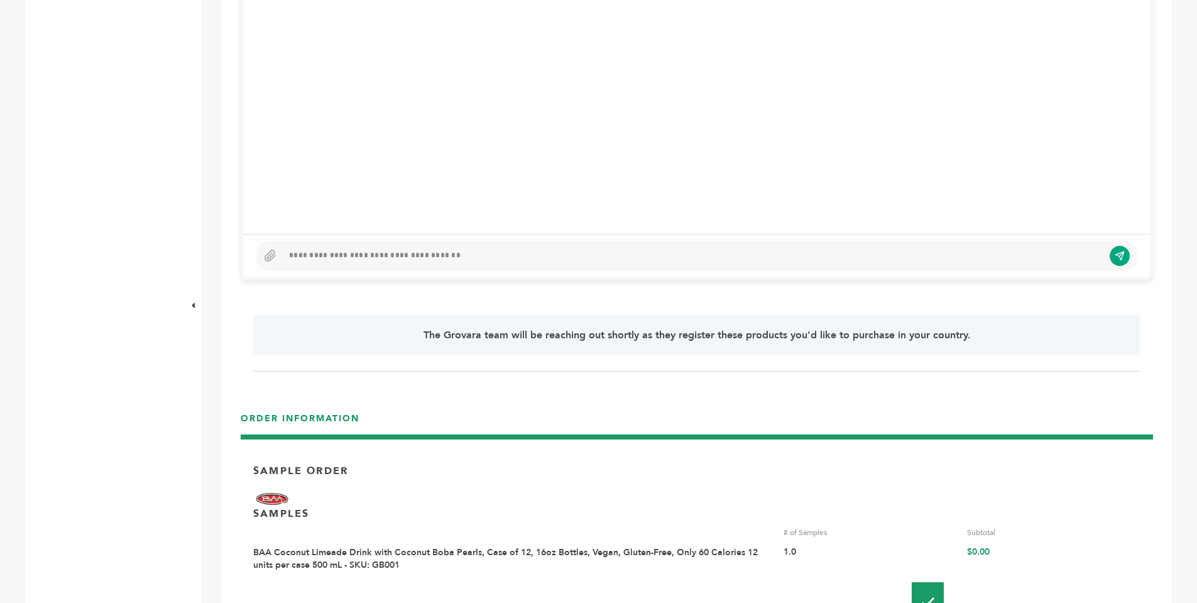
click at [1003, 258] on div at bounding box center [693, 255] width 821 height 15
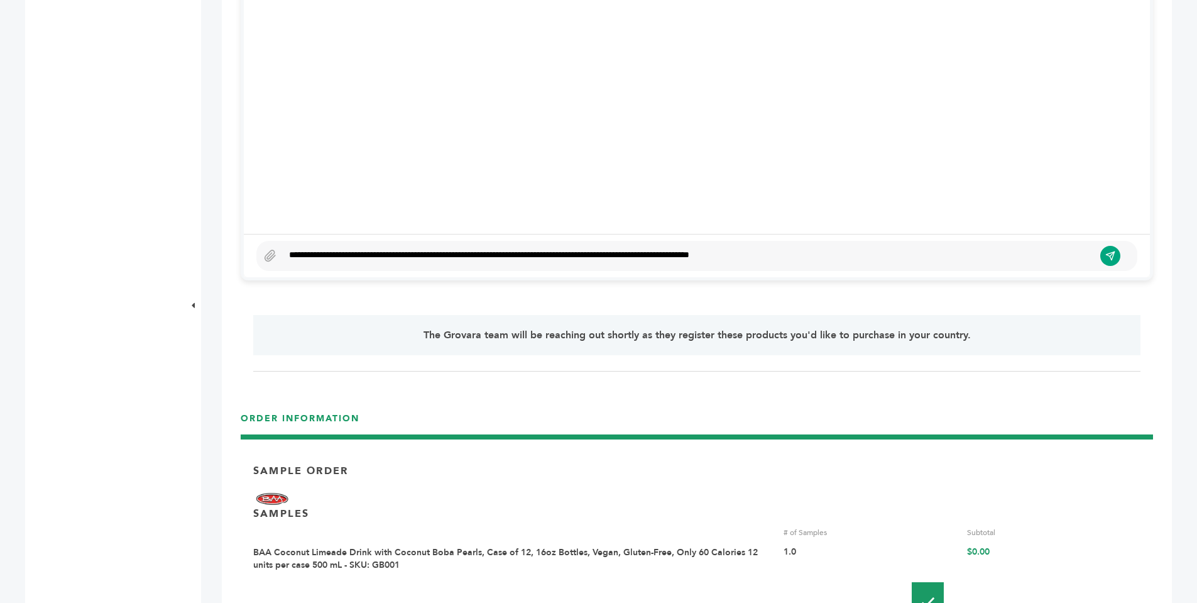
click at [731, 256] on div "**********" at bounding box center [688, 255] width 811 height 15
click at [806, 256] on div "**********" at bounding box center [688, 255] width 811 height 15
click at [1106, 255] on icon "submit" at bounding box center [1110, 256] width 11 height 11
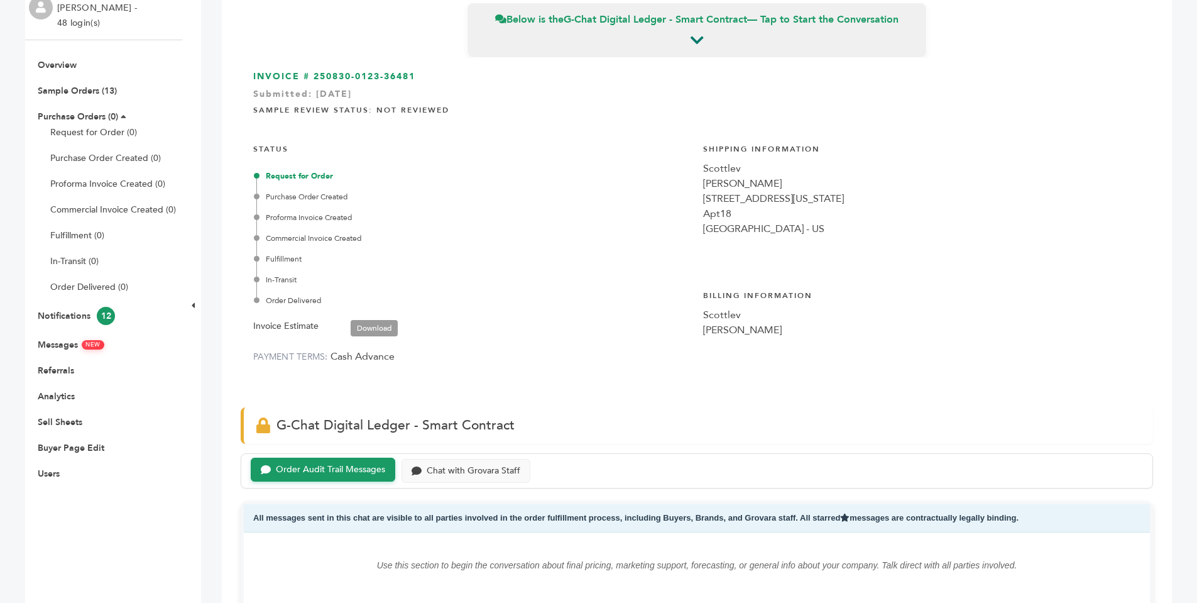
scroll to position [0, 0]
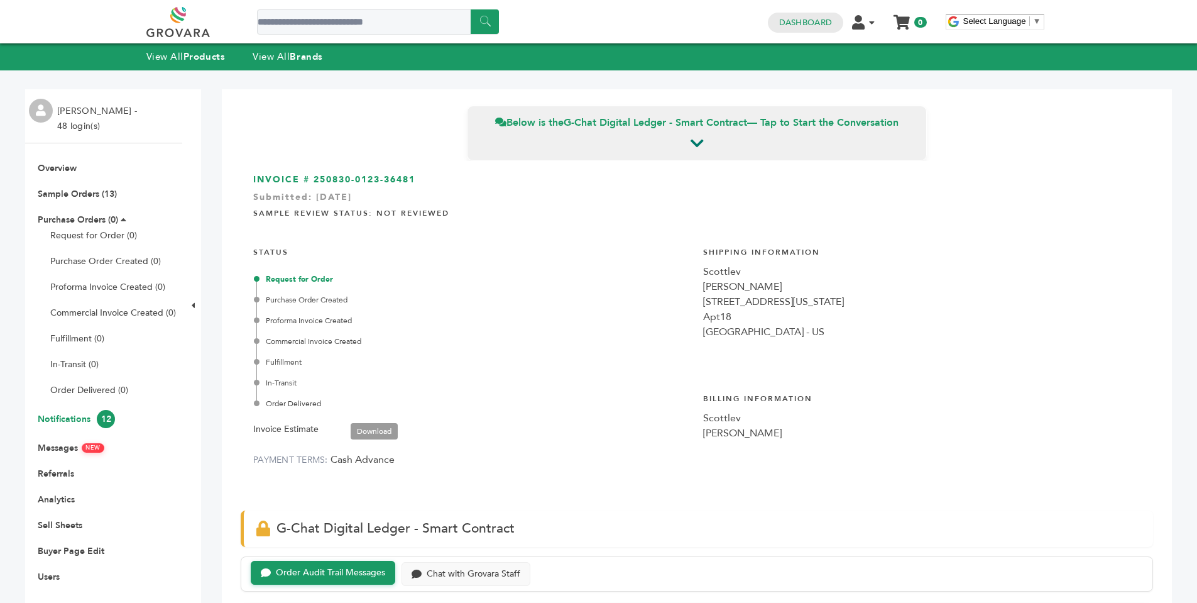
click at [90, 421] on link "Notifications 12" at bounding box center [76, 419] width 77 height 12
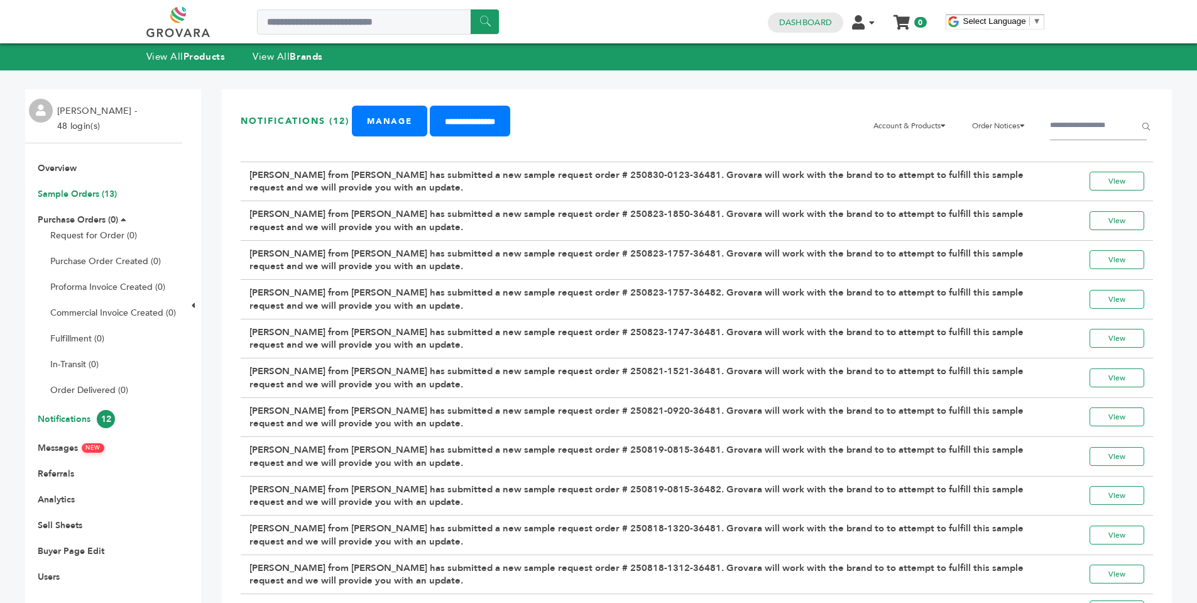
click at [101, 195] on link "Sample Orders (13)" at bounding box center [77, 194] width 79 height 12
